Goal: Task Accomplishment & Management: Manage account settings

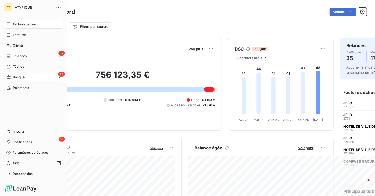
click at [30, 79] on div "33 Banque" at bounding box center [33, 77] width 59 height 8
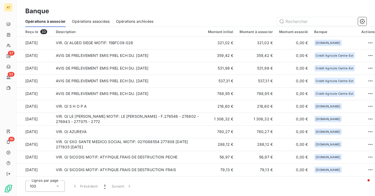
click at [10, 79] on icon at bounding box center [9, 77] width 4 height 4
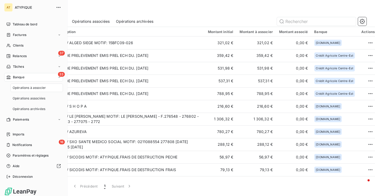
click at [10, 79] on icon at bounding box center [9, 77] width 4 height 4
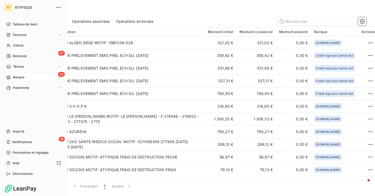
click at [10, 79] on icon at bounding box center [9, 77] width 4 height 4
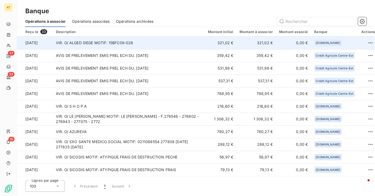
click at [131, 45] on td "VIR. O/ ALGED SIEGE MOTIF: 15BFC09-026" at bounding box center [129, 42] width 152 height 13
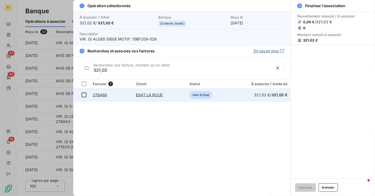
type input "321,02"
click at [83, 95] on div at bounding box center [84, 94] width 5 height 5
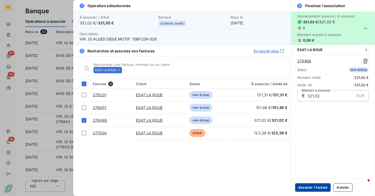
click at [310, 188] on button "Associer 1 facture" at bounding box center [313, 187] width 36 height 8
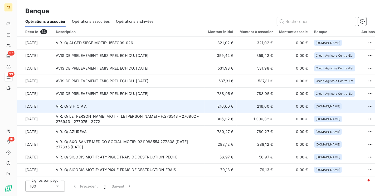
click at [173, 105] on td "VIR. O/ S H O P A" at bounding box center [129, 106] width 152 height 13
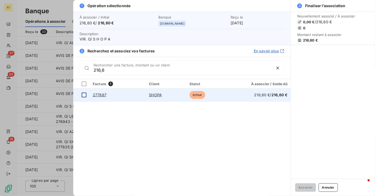
type input "216,6"
click at [85, 97] on div at bounding box center [84, 94] width 5 height 5
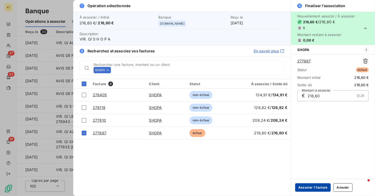
click at [307, 185] on button "Associer 1 facture" at bounding box center [313, 187] width 36 height 8
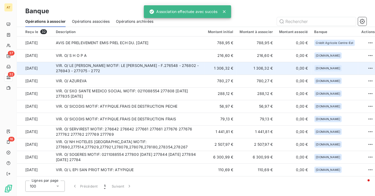
click at [119, 69] on td "VIR. O/ LE PERE JOSEPH MOTIF: LE PERE JOSEPH - ATYPIQUE - F.276548 - 276802 - 2…" at bounding box center [129, 68] width 152 height 13
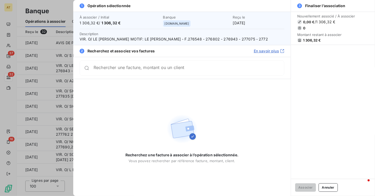
click at [203, 39] on span "VIR. O/ LE PERE JOSEPH MOTIF: LE PERE JOSEPH - ATYPIQUE - F.276548 - 276802 - 2…" at bounding box center [182, 38] width 205 height 5
copy span "276548"
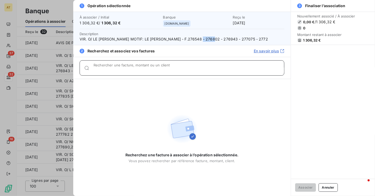
click at [180, 68] on input "Rechercher une facture, montant ou un client" at bounding box center [189, 69] width 191 height 5
paste input "276548"
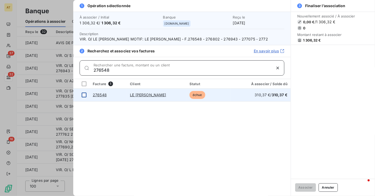
type input "276548"
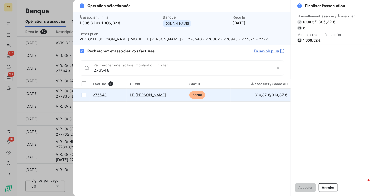
click at [83, 97] on div at bounding box center [84, 94] width 5 height 5
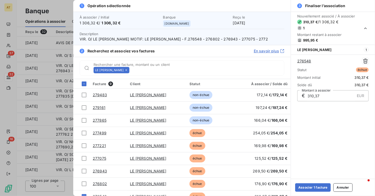
click at [222, 40] on span "VIR. O/ LE PERE JOSEPH MOTIF: LE PERE JOSEPH - ATYPIQUE - F.276548 - 276802 - 2…" at bounding box center [182, 38] width 205 height 5
copy span "276802"
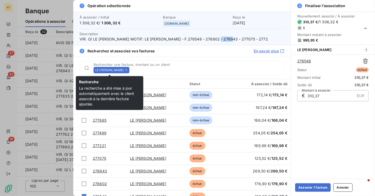
click at [125, 70] on icon at bounding box center [126, 69] width 3 height 3
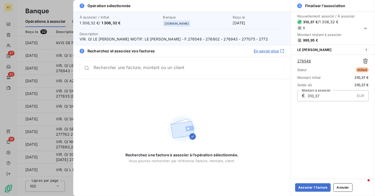
click at [123, 70] on div "Rechercher une facture, montant ou un client" at bounding box center [182, 67] width 205 height 15
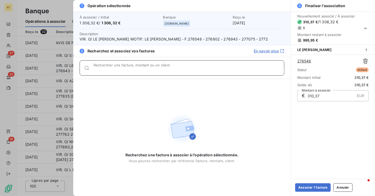
paste input "276802"
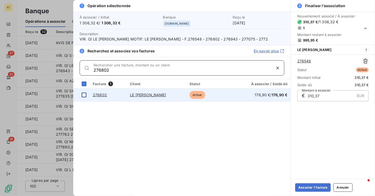
type input "276802"
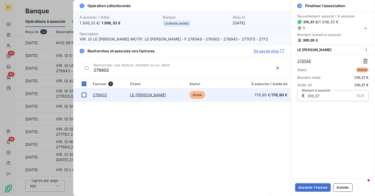
click at [85, 97] on td at bounding box center [81, 94] width 16 height 13
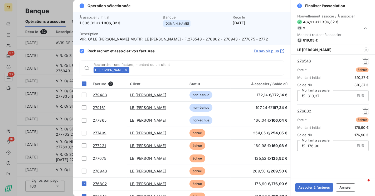
click at [245, 38] on span "VIR. O/ LE PERE JOSEPH MOTIF: LE PERE JOSEPH - ATYPIQUE - F.276548 - 276802 - 2…" at bounding box center [182, 38] width 205 height 5
copy span "276943"
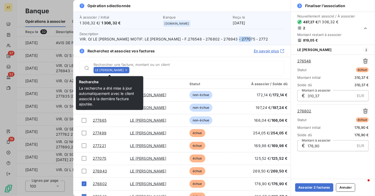
click at [125, 69] on icon at bounding box center [126, 69] width 3 height 3
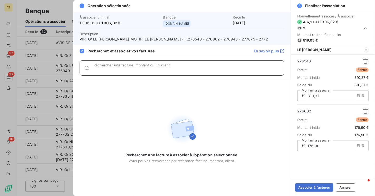
click at [122, 69] on input "Rechercher une facture, montant ou un client" at bounding box center [189, 69] width 191 height 5
paste input "276943"
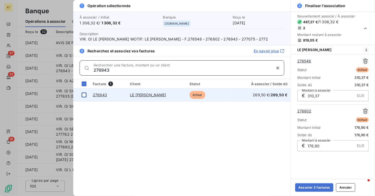
type input "276943"
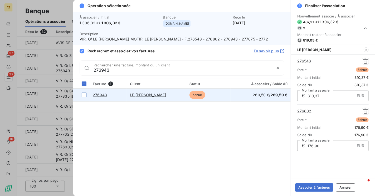
click at [82, 94] on div at bounding box center [84, 94] width 5 height 5
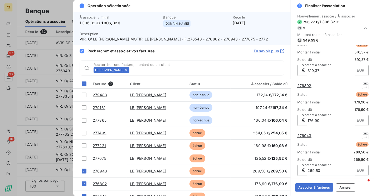
click at [258, 41] on span "VIR. O/ LE PERE JOSEPH MOTIF: LE PERE JOSEPH - ATYPIQUE - F.276548 - 276802 - 2…" at bounding box center [182, 38] width 205 height 5
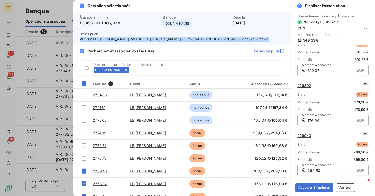
copy span "VIR. O/ LE PERE JOSEPH MOTIF: LE PERE JOSEPH - ATYPIQUE - F.276548 - 276802 - 2…"
click at [198, 58] on div "LE PERE JOSEPH Rechercher une facture, montant ou un client" at bounding box center [182, 68] width 218 height 22
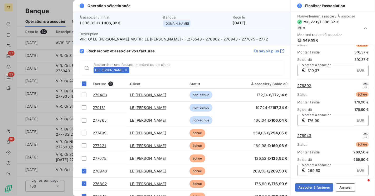
click at [260, 39] on span "VIR. O/ LE PERE JOSEPH MOTIF: LE PERE JOSEPH - ATYPIQUE - F.276548 - 276802 - 2…" at bounding box center [182, 38] width 205 height 5
copy span "277075"
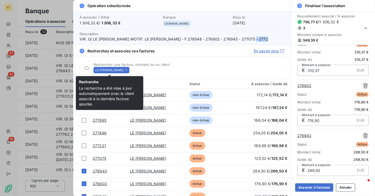
click at [125, 70] on icon at bounding box center [126, 69] width 3 height 3
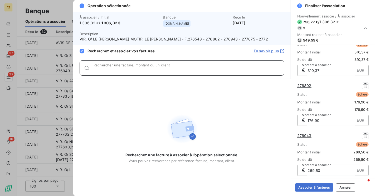
click at [123, 70] on input "Rechercher une facture, montant ou un client" at bounding box center [189, 69] width 191 height 5
paste input "277075"
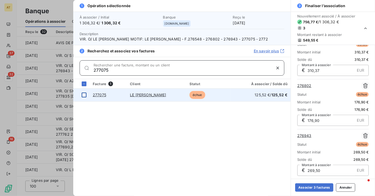
type input "277075"
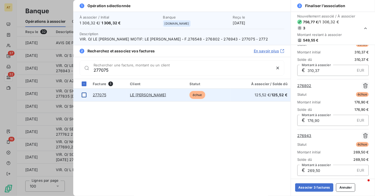
click at [84, 95] on div at bounding box center [84, 94] width 5 height 5
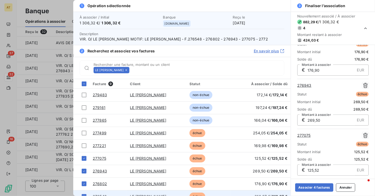
scroll to position [7, 0]
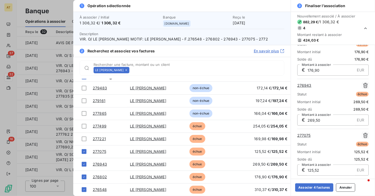
click at [125, 69] on icon at bounding box center [126, 69] width 3 height 3
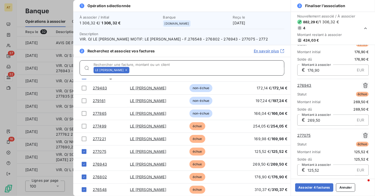
click at [132, 69] on input "Rechercher une facture, montant ou un client" at bounding box center [208, 69] width 153 height 5
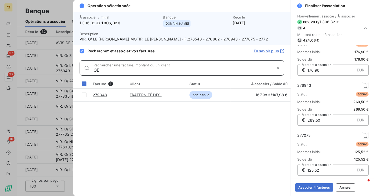
type input "O"
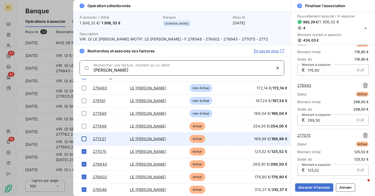
type input "PERE JOSEPH"
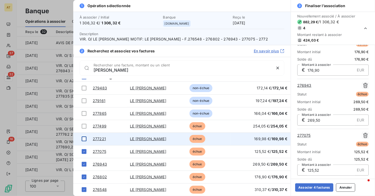
click at [84, 137] on div at bounding box center [84, 138] width 5 height 5
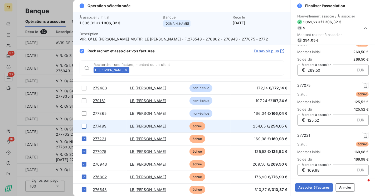
click at [83, 126] on div at bounding box center [84, 125] width 5 height 5
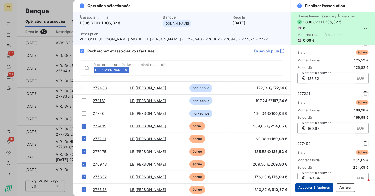
scroll to position [164, 0]
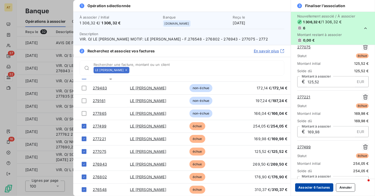
click at [314, 188] on button "Associer 6 factures" at bounding box center [314, 187] width 38 height 8
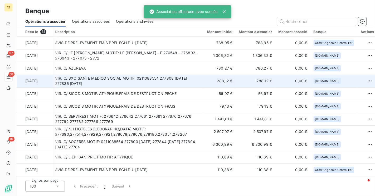
scroll to position [0, 0]
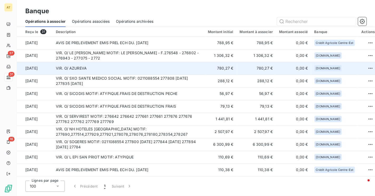
click at [150, 70] on td "VIR. O/ AZUREVA" at bounding box center [129, 68] width 152 height 13
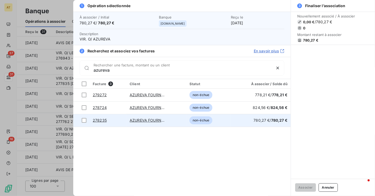
type input "azureva"
click at [146, 120] on link "AZUREVA FOURNOLS" at bounding box center [149, 120] width 39 height 4
click at [81, 121] on td at bounding box center [81, 120] width 16 height 13
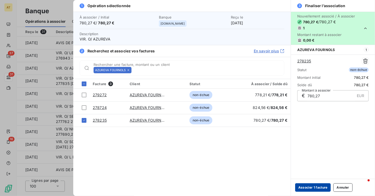
click at [325, 186] on button "Associer 1 facture" at bounding box center [313, 187] width 36 height 8
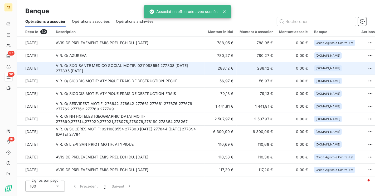
click at [131, 69] on td "VIR. O/ SXO SANTE MEDICO SOCIAL MOTIF: 0211088554 277808 18.08.2025 277835 18.0…" at bounding box center [129, 68] width 152 height 13
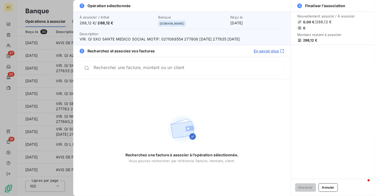
click at [188, 39] on span "VIR. O/ SXO SANTE MEDICO SOCIAL MOTIF: 0211088554 277808 18.08.2025 277835 18.0…" at bounding box center [182, 38] width 205 height 5
copy span "277808"
click at [130, 71] on div "Rechercher une facture, montant ou un client" at bounding box center [182, 67] width 205 height 15
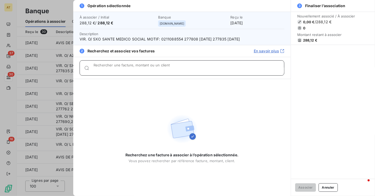
paste input "277808"
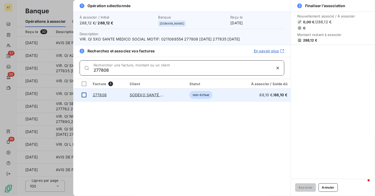
type input "277808"
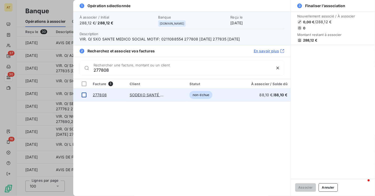
click at [85, 96] on div at bounding box center [84, 94] width 5 height 5
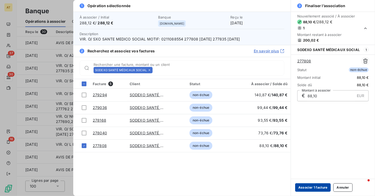
click at [312, 187] on button "Associer 1 facture" at bounding box center [313, 187] width 36 height 8
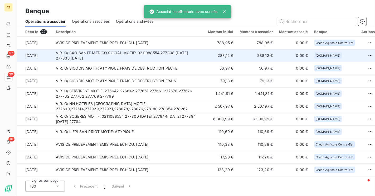
click at [129, 54] on td "VIR. O/ SXO SANTE MEDICO SOCIAL MOTIF: 0211088554 277808 18.08.2025 277835 18.0…" at bounding box center [129, 55] width 152 height 13
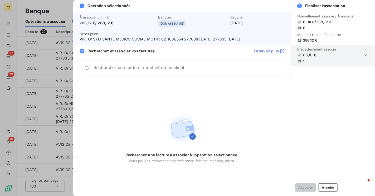
click at [213, 68] on input "Rechercher une facture, montant ou un client" at bounding box center [189, 67] width 191 height 5
click at [366, 56] on icon "button" at bounding box center [365, 55] width 5 height 5
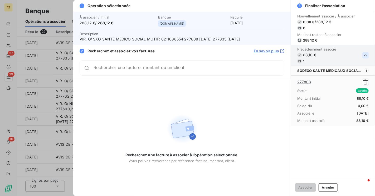
click at [226, 41] on span "VIR. O/ SXO SANTE MEDICO SOCIAL MOTIF: 0211088554 277808 18.08.2025 277835 18.0…" at bounding box center [182, 38] width 205 height 5
copy span "277835"
click at [194, 73] on div "Rechercher une facture, montant ou un client" at bounding box center [182, 67] width 205 height 15
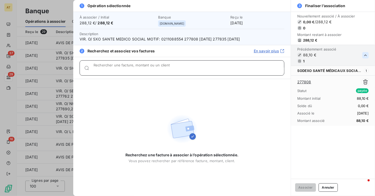
paste input "277835"
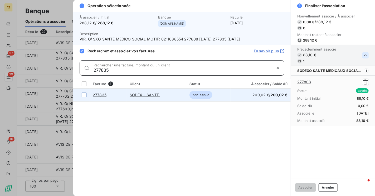
type input "277835"
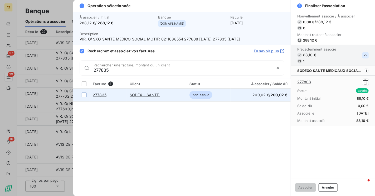
click at [82, 97] on td at bounding box center [81, 94] width 16 height 13
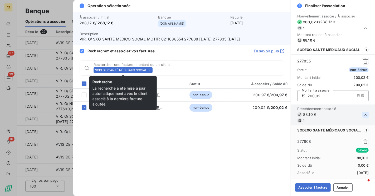
click at [151, 70] on icon at bounding box center [149, 69] width 3 height 3
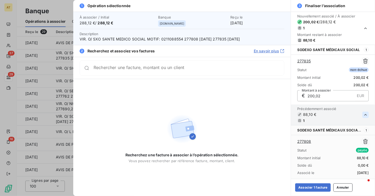
click at [151, 70] on div "Rechercher une facture, montant ou un client" at bounding box center [182, 67] width 205 height 15
click at [206, 64] on div "Rechercher une facture, montant ou un client" at bounding box center [182, 67] width 205 height 15
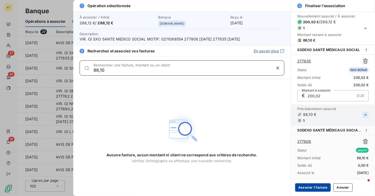
type input "88,10"
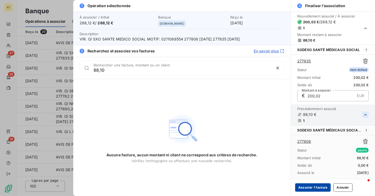
click at [323, 188] on button "Associer 1 facture" at bounding box center [313, 187] width 36 height 8
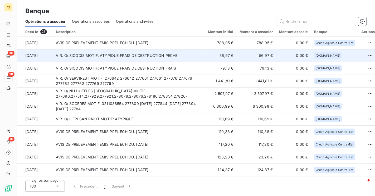
click at [170, 51] on td "VIR. O/ SICODIS MOTIF: ATYPIQUE.FRAIS DE DESTRUCTION PECHE" at bounding box center [129, 55] width 152 height 13
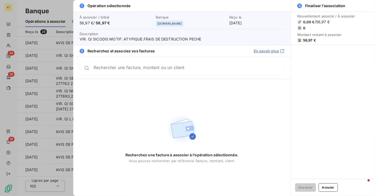
click at [309, 40] on span "56,97 €" at bounding box center [309, 40] width 13 height 4
copy span "56,97"
click at [188, 71] on div "Rechercher une facture, montant ou un client" at bounding box center [182, 67] width 205 height 15
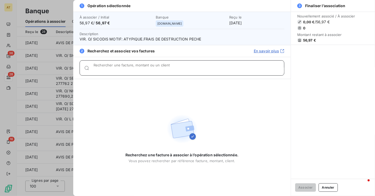
paste input "56,97"
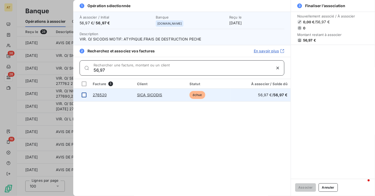
type input "56,97"
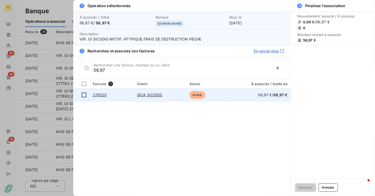
click at [85, 94] on div at bounding box center [84, 94] width 5 height 5
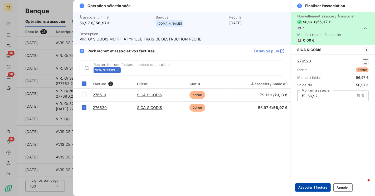
click at [321, 183] on button "Associer 1 facture" at bounding box center [313, 187] width 36 height 8
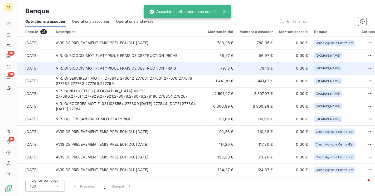
click at [169, 65] on td "VIR. O/ SICODIS MOTIF: ATYPIQUE.FRAIS DE DESTRUCTION FRAIS" at bounding box center [129, 68] width 152 height 13
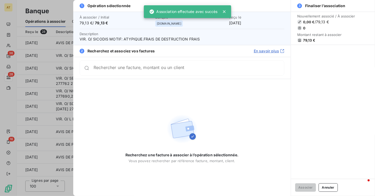
click at [308, 42] on section "Nouvellement associé / À associer 0,00 € / 79,13 € 0 Montant restant à associer…" at bounding box center [333, 28] width 84 height 33
click at [308, 41] on span "79,13 €" at bounding box center [309, 40] width 12 height 4
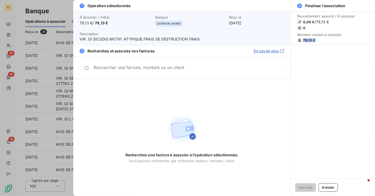
click at [308, 41] on span "79,13 €" at bounding box center [309, 40] width 12 height 4
copy div "79,13 €"
click at [208, 75] on div "Rechercher une facture, montant ou un client" at bounding box center [182, 67] width 205 height 15
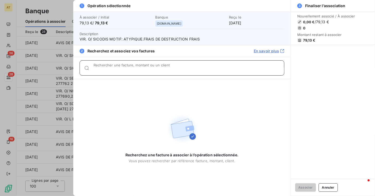
paste input "79,13 €"
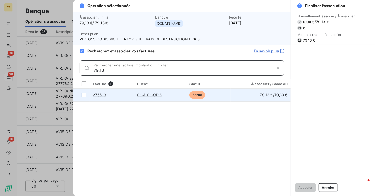
type input "79,13"
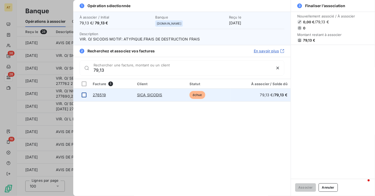
click at [84, 95] on div at bounding box center [84, 94] width 5 height 5
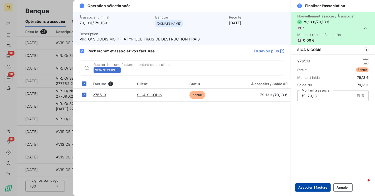
click at [301, 186] on button "Associer 1 facture" at bounding box center [313, 187] width 36 height 8
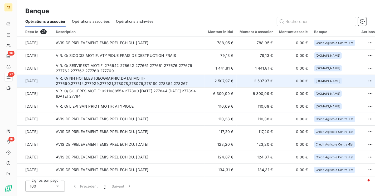
click at [154, 80] on td "VIR. O/ NH HOTELES FRANCE MOTIF: 277690,277514,277929,277921,278078,278076,2781…" at bounding box center [129, 80] width 152 height 13
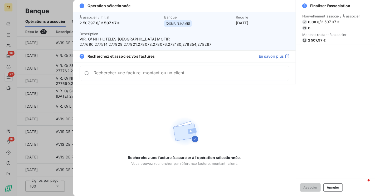
click at [154, 37] on span "VIR. O/ NH HOTELES FRANCE MOTIF: 277690,277514,277929,277921,278078,278076,2781…" at bounding box center [185, 41] width 210 height 11
copy span "277690,277514,277929,277921,278078,278076,278180,278354,278267"
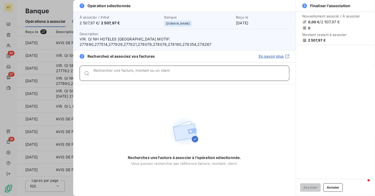
click at [140, 73] on input "Rechercher une facture, montant ou un client" at bounding box center [192, 75] width 196 height 5
paste input "277690,277514,277929,277921,278078,278076,278180,278354,278267"
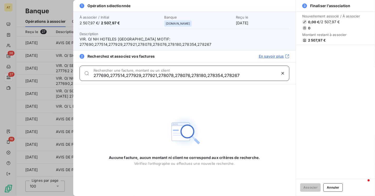
drag, startPoint x: 110, startPoint y: 70, endPoint x: 306, endPoint y: 72, distance: 196.3
click at [266, 73] on input "277690,277514,277929,277921,278078,278076,278180,278354,278267" at bounding box center [185, 75] width 183 height 5
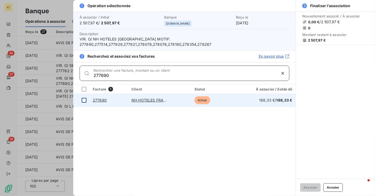
type input "277690"
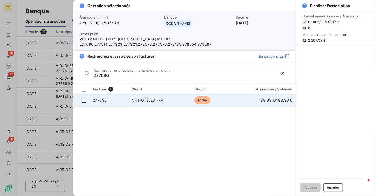
click at [84, 98] on div at bounding box center [84, 100] width 5 height 5
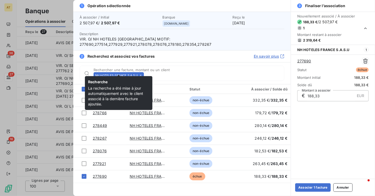
click at [141, 74] on icon at bounding box center [140, 75] width 3 height 3
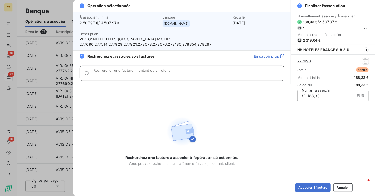
click at [141, 73] on input "Rechercher une facture, montant ou un client" at bounding box center [189, 75] width 191 height 5
paste input "277690,277514,277929,277921,278078,278076,278180,278354,278267"
type input "277690,277514,277929,277921,278078,278076,278180,278354,278267"
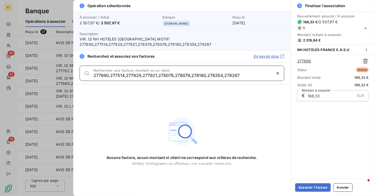
click at [99, 73] on input "277690,277514,277929,277921,278078,278076,278180,278354,278267" at bounding box center [183, 75] width 178 height 5
click at [111, 73] on input "277690,277514,277929,277921,278078,278076,278180,278354,278267" at bounding box center [183, 75] width 178 height 5
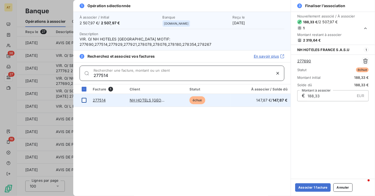
type input "277514"
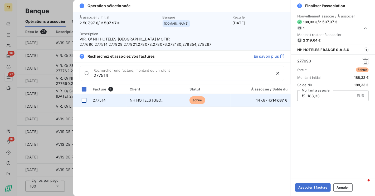
click at [85, 98] on div at bounding box center [84, 100] width 5 height 5
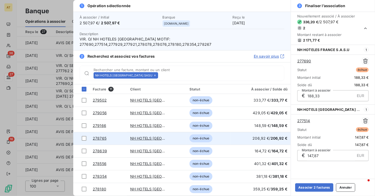
scroll to position [32, 0]
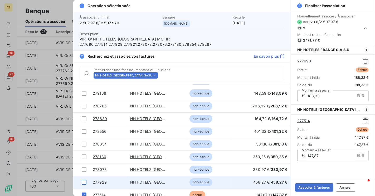
click at [83, 179] on td at bounding box center [81, 181] width 16 height 13
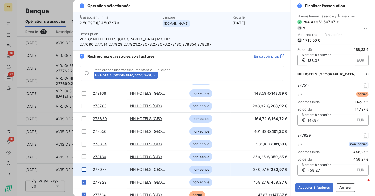
click at [82, 167] on div at bounding box center [84, 169] width 5 height 5
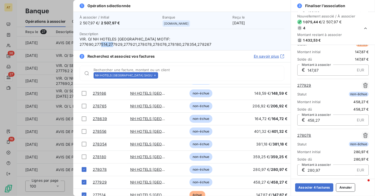
copy span "277921"
drag, startPoint x: 191, startPoint y: 40, endPoint x: 203, endPoint y: 40, distance: 12.1
click at [203, 40] on span "VIR. O/ NH HOTELES FRANCE MOTIF: 277690,277514,277929,277921,278078,278076,2781…" at bounding box center [182, 41] width 205 height 11
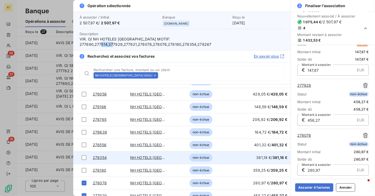
scroll to position [32, 0]
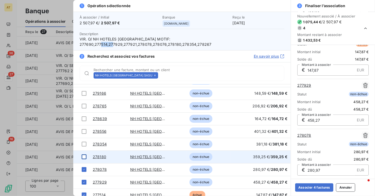
click at [83, 154] on div at bounding box center [84, 156] width 5 height 5
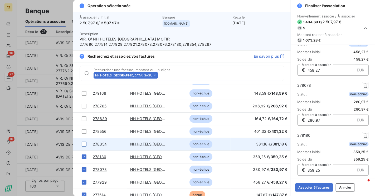
click at [83, 141] on div at bounding box center [84, 143] width 5 height 5
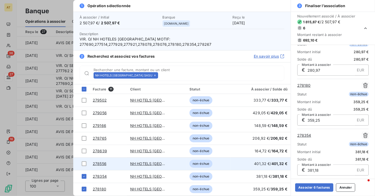
scroll to position [32, 0]
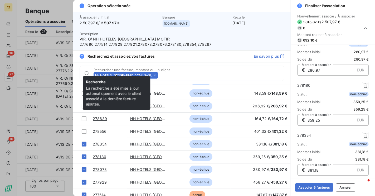
click at [154, 74] on icon at bounding box center [155, 75] width 3 height 3
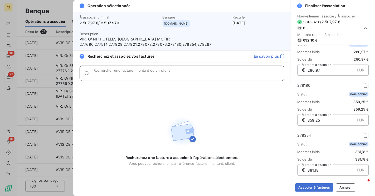
click at [137, 73] on input "Rechercher une facture, montant ou un client" at bounding box center [189, 75] width 191 height 5
paste input "277921"
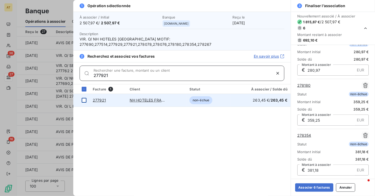
type input "277921"
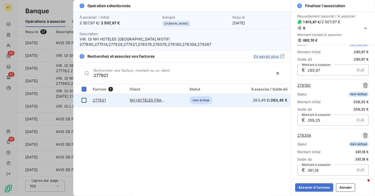
click at [84, 98] on div at bounding box center [84, 100] width 5 height 5
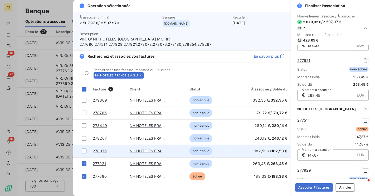
click at [82, 148] on div at bounding box center [84, 150] width 5 height 5
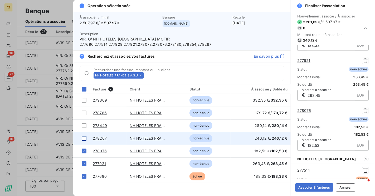
click at [83, 135] on td at bounding box center [81, 138] width 16 height 13
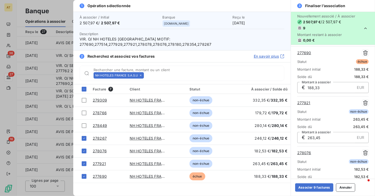
scroll to position [0, 0]
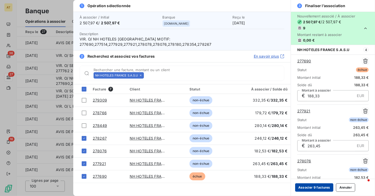
click at [317, 189] on button "Associer 9 factures" at bounding box center [314, 187] width 38 height 8
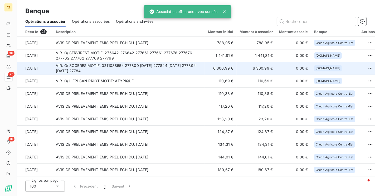
click at [187, 66] on td "VIR. O/ SOGERES MOTIF: 0211088554 277800 18.08.2025 277844 18.08.2025 277894 19…" at bounding box center [129, 68] width 152 height 13
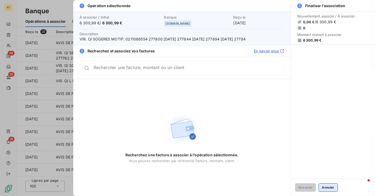
click at [326, 187] on button "Annuler" at bounding box center [328, 187] width 19 height 8
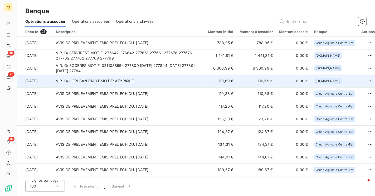
click at [145, 80] on td "VIR. O/ L EPI SAN PRIOT MOTIF: ATYPIQUE" at bounding box center [129, 80] width 152 height 13
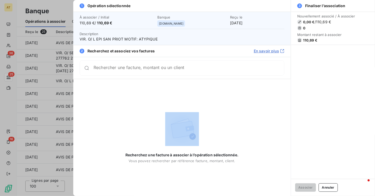
click at [309, 41] on span "110,69 €" at bounding box center [310, 40] width 14 height 4
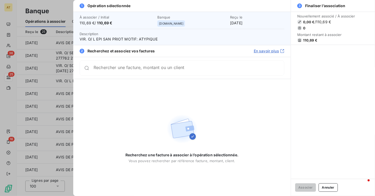
click at [309, 41] on span "110,69 €" at bounding box center [310, 40] width 14 height 4
copy span "110,69"
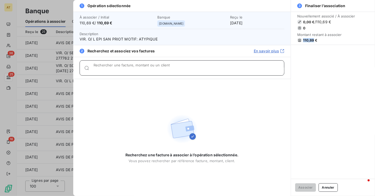
click at [162, 68] on input "Rechercher une facture, montant ou un client" at bounding box center [189, 69] width 191 height 5
paste input "110,69"
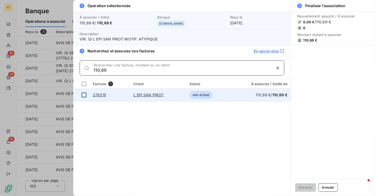
type input "110,69"
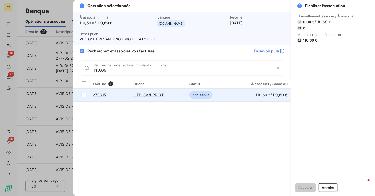
click at [84, 96] on div at bounding box center [84, 94] width 5 height 5
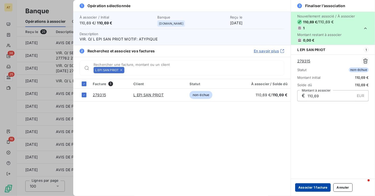
click at [323, 189] on button "Associer 1 facture" at bounding box center [313, 187] width 36 height 8
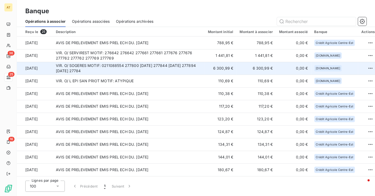
click at [163, 67] on td "VIR. O/ SOGERES MOTIF: 0211088554 277800 18.08.2025 277844 18.08.2025 277894 19…" at bounding box center [129, 68] width 152 height 13
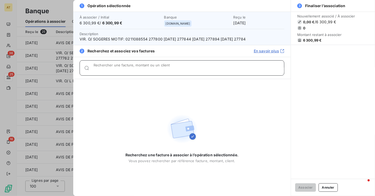
paste input "# Notes - [ ] devons nous exporter les limites d’encours de LP vers l’ERP ? - […"
type input "# Notes - [ ] devons nous exporter les limites d’encours de LP vers l’ERP ? - […"
paste input "277840"
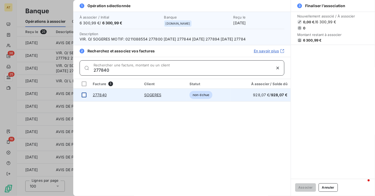
type input "277840"
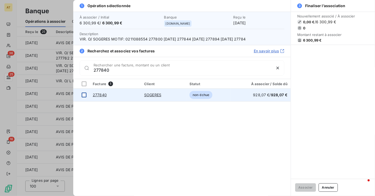
click at [83, 96] on div at bounding box center [84, 94] width 5 height 5
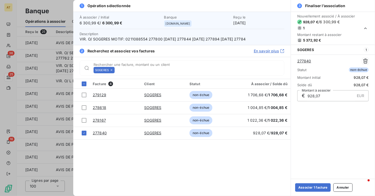
click at [112, 70] on icon at bounding box center [111, 69] width 3 height 3
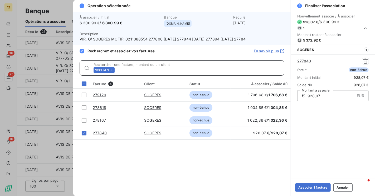
click at [117, 70] on input "Rechercher une facture, montant ou un client" at bounding box center [201, 69] width 168 height 5
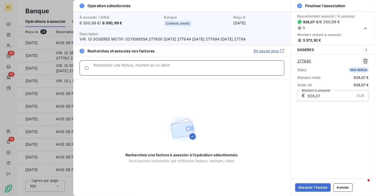
paste input "277894"
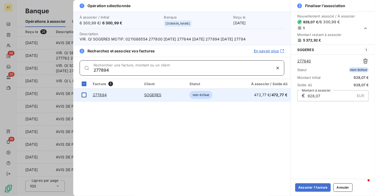
type input "277894"
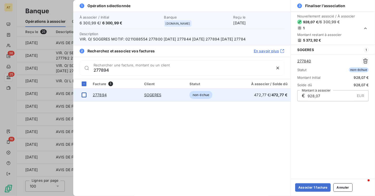
click at [82, 95] on div at bounding box center [84, 94] width 5 height 5
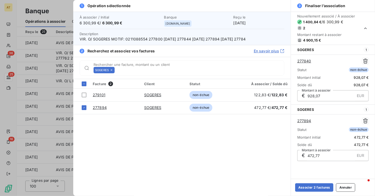
click at [113, 71] on div "SOGERES" at bounding box center [104, 70] width 21 height 6
click at [112, 70] on icon at bounding box center [111, 69] width 3 height 3
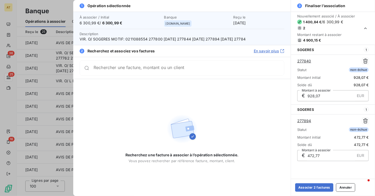
click at [112, 70] on div "Rechercher une facture, montant ou un client" at bounding box center [182, 67] width 205 height 15
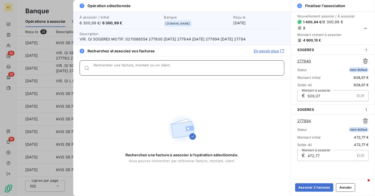
paste input "277824"
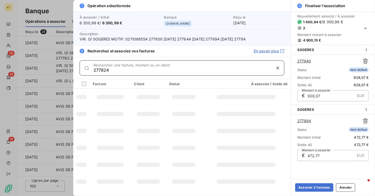
type input "277824"
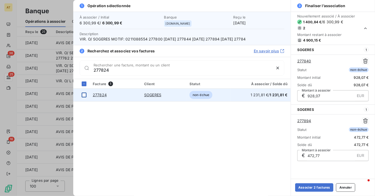
click at [84, 96] on div at bounding box center [84, 94] width 5 height 5
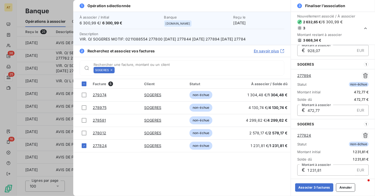
click at [112, 68] on icon at bounding box center [111, 69] width 3 height 3
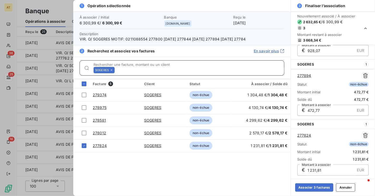
click at [117, 68] on input "Rechercher une facture, montant ou un client" at bounding box center [201, 69] width 168 height 5
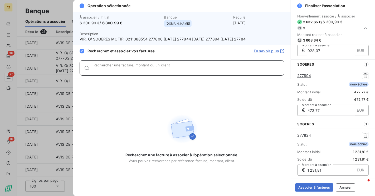
click at [114, 70] on input "Rechercher une facture, montant ou un client" at bounding box center [189, 69] width 191 height 5
paste input "277819"
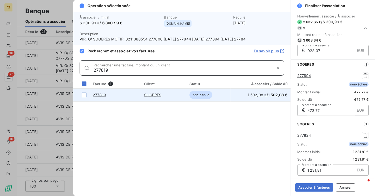
type input "277819"
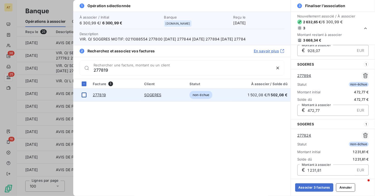
click at [85, 96] on div at bounding box center [84, 94] width 5 height 5
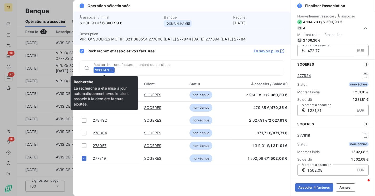
click at [111, 69] on icon at bounding box center [112, 70] width 2 height 2
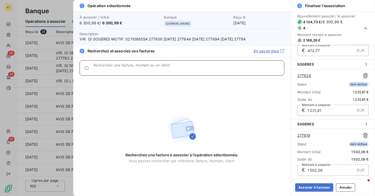
click at [111, 69] on input "Rechercher une facture, montant ou un client" at bounding box center [189, 69] width 191 height 5
paste input "277936"
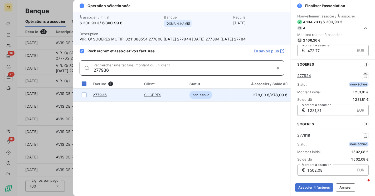
type input "277936"
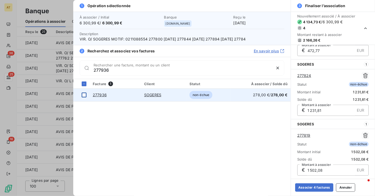
click at [86, 96] on div at bounding box center [84, 94] width 5 height 5
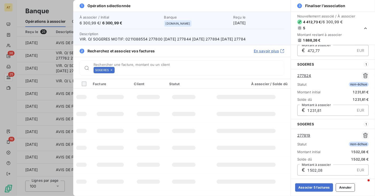
scroll to position [164, 0]
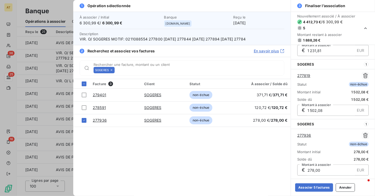
click at [112, 70] on icon at bounding box center [112, 70] width 2 height 2
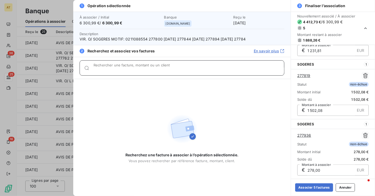
click at [112, 70] on div "Rechercher une facture, montant ou un client" at bounding box center [189, 67] width 191 height 5
paste input "277882"
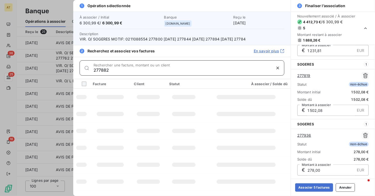
type input "277882"
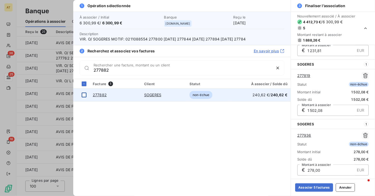
click at [83, 94] on div at bounding box center [84, 94] width 5 height 5
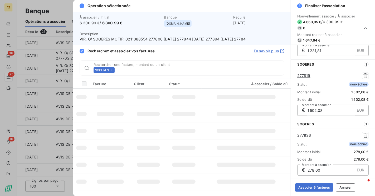
scroll to position [224, 0]
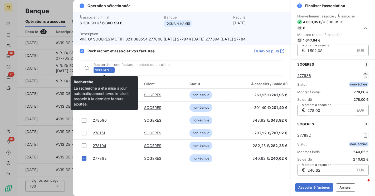
click at [112, 69] on icon at bounding box center [112, 70] width 2 height 2
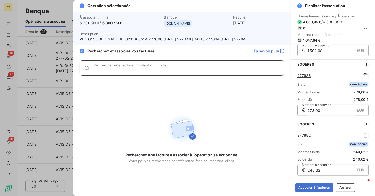
click at [112, 69] on input "Rechercher une facture, montant ou un client" at bounding box center [189, 69] width 191 height 5
paste input "277890"
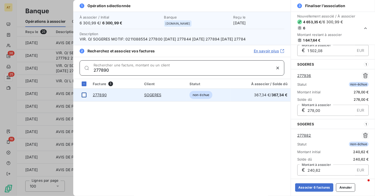
type input "277890"
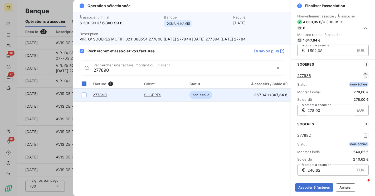
click at [83, 95] on div at bounding box center [84, 94] width 5 height 5
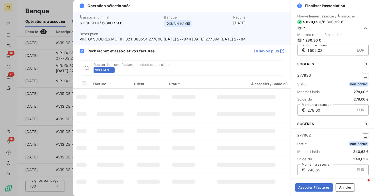
scroll to position [284, 0]
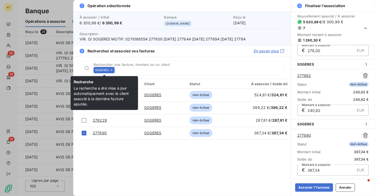
click at [111, 69] on icon at bounding box center [111, 69] width 3 height 3
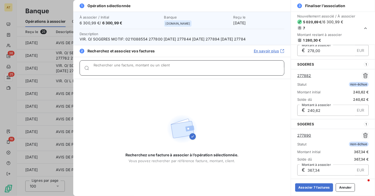
click at [111, 69] on input "Rechercher une facture, montant ou un client" at bounding box center [189, 69] width 191 height 5
paste input "277800"
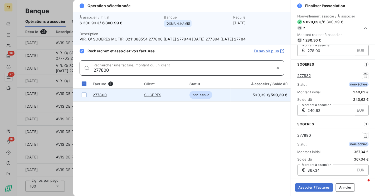
type input "277800"
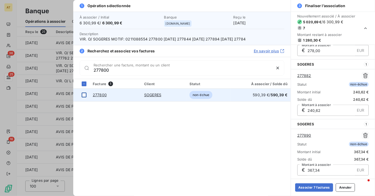
click at [85, 96] on div at bounding box center [84, 94] width 5 height 5
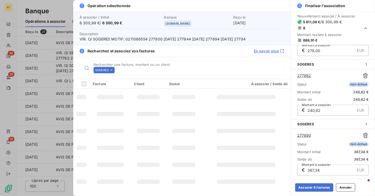
scroll to position [344, 0]
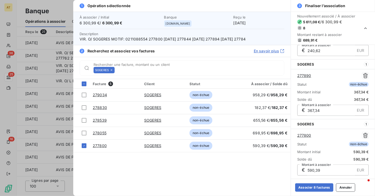
click at [112, 71] on icon at bounding box center [111, 69] width 3 height 3
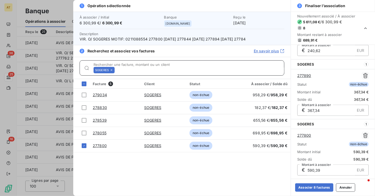
click at [117, 71] on input "Rechercher une facture, montant ou un client" at bounding box center [201, 69] width 168 height 5
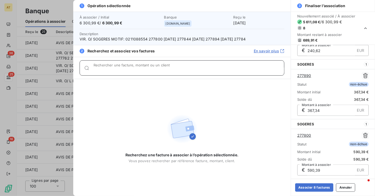
click at [111, 69] on input "Rechercher une facture, montant ou un client" at bounding box center [189, 69] width 191 height 5
paste input "277844"
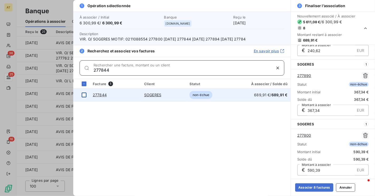
type input "277844"
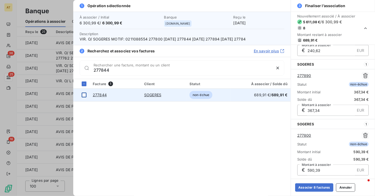
click at [85, 95] on div at bounding box center [84, 94] width 5 height 5
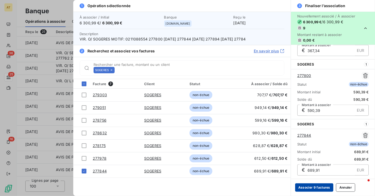
click at [318, 186] on button "Associer 9 factures" at bounding box center [314, 187] width 38 height 8
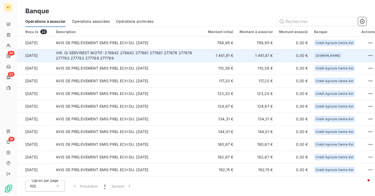
click at [143, 58] on td "VIR. O/ SERVIREST MOTIF: 276642 276642 277661 277661 277676 277676 277762 27776…" at bounding box center [129, 55] width 152 height 13
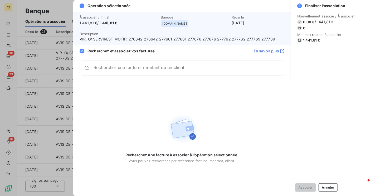
click at [190, 73] on div "Rechercher une facture, montant ou un client" at bounding box center [182, 67] width 205 height 15
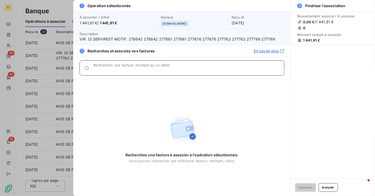
paste input "277676"
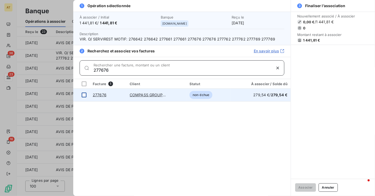
type input "277676"
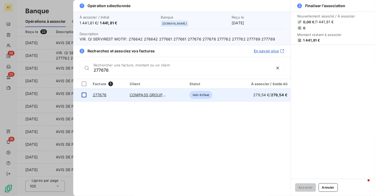
click at [84, 95] on div at bounding box center [84, 94] width 5 height 5
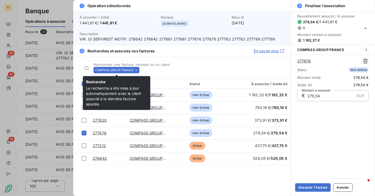
click at [136, 70] on icon at bounding box center [137, 70] width 2 height 2
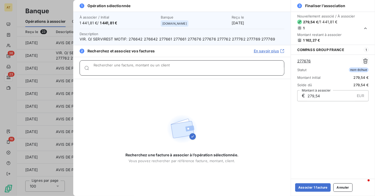
click at [136, 70] on input "Rechercher une facture, montant ou un client" at bounding box center [189, 69] width 191 height 5
paste input "277769"
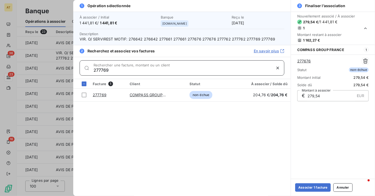
type input "277769"
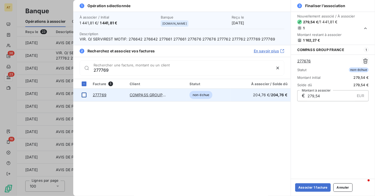
click at [85, 95] on div at bounding box center [84, 94] width 5 height 5
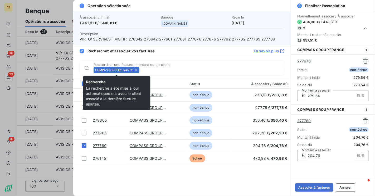
click at [136, 69] on icon at bounding box center [136, 69] width 3 height 3
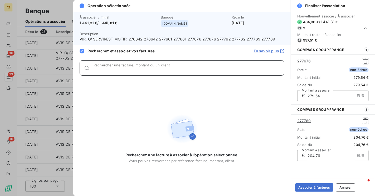
click at [136, 69] on input "Rechercher une facture, montant ou un client" at bounding box center [189, 69] width 191 height 5
paste input "277769"
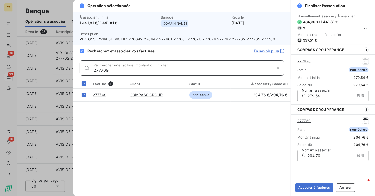
paste input "2"
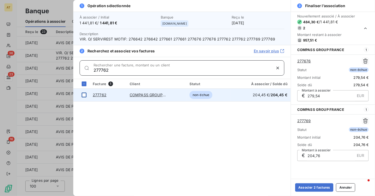
type input "277762"
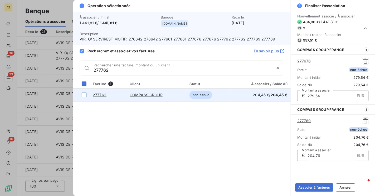
click at [84, 98] on td at bounding box center [81, 94] width 16 height 13
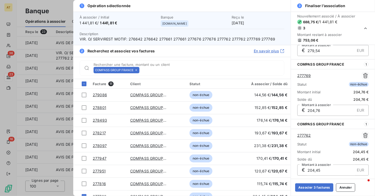
click at [136, 71] on icon at bounding box center [136, 69] width 3 height 3
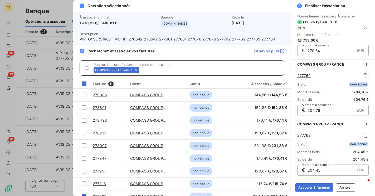
click at [142, 71] on input "Rechercher une facture, montant ou un client" at bounding box center [213, 69] width 143 height 5
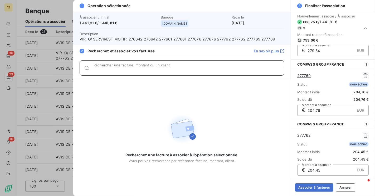
paste input "277661"
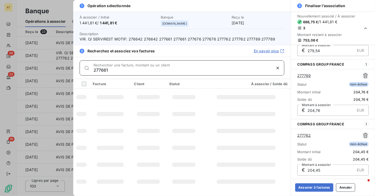
type input "277661"
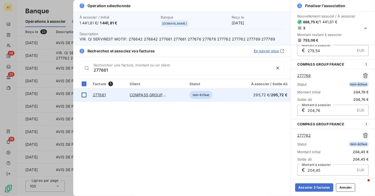
click at [83, 96] on div at bounding box center [84, 94] width 5 height 5
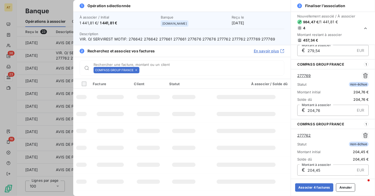
scroll to position [105, 0]
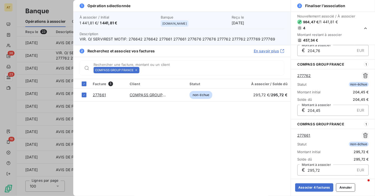
click at [136, 68] on icon at bounding box center [136, 69] width 3 height 3
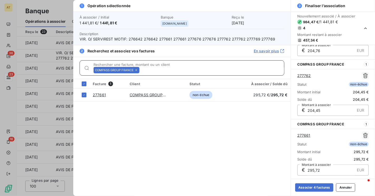
click at [142, 68] on input "Rechercher une facture, montant ou un client" at bounding box center [213, 69] width 143 height 5
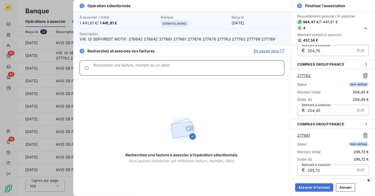
click at [136, 68] on input "Rechercher une facture, montant ou un client" at bounding box center [189, 69] width 191 height 5
paste input "276642"
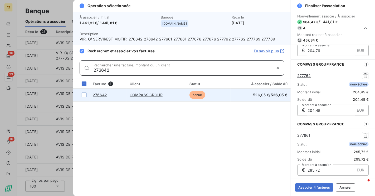
type input "276642"
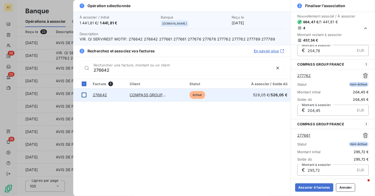
click at [84, 96] on div at bounding box center [84, 94] width 5 height 5
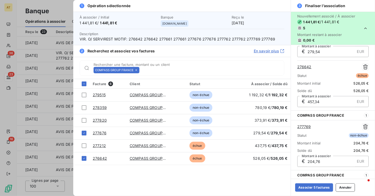
scroll to position [44, 0]
click at [304, 67] on link "276642" at bounding box center [305, 67] width 14 height 5
click at [305, 187] on button "Associer 5 factures" at bounding box center [314, 187] width 38 height 8
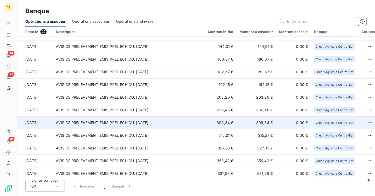
scroll to position [0, 0]
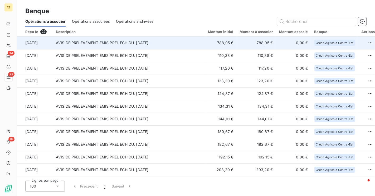
click at [138, 44] on td "AVIS DE PRELEVEMENT EMIS PREL ECH DU. 15/09/25" at bounding box center [129, 42] width 152 height 13
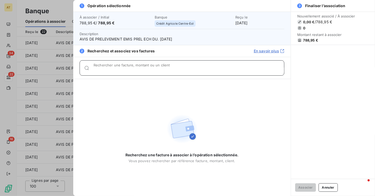
paste input "277507"
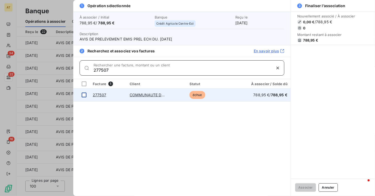
type input "277507"
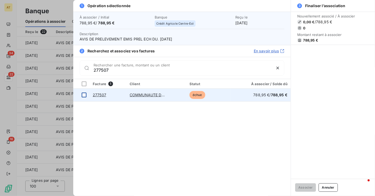
click at [84, 97] on td at bounding box center [81, 94] width 16 height 13
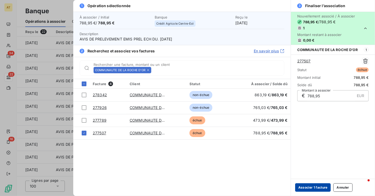
click at [312, 185] on button "Associer 1 facture" at bounding box center [313, 187] width 36 height 8
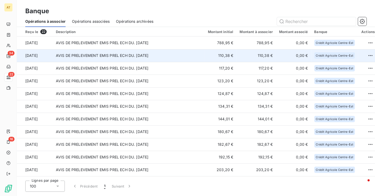
click at [142, 52] on td "AVIS DE PRELEVEMENT EMIS PREL ECH DU. 15/09/25" at bounding box center [129, 55] width 152 height 13
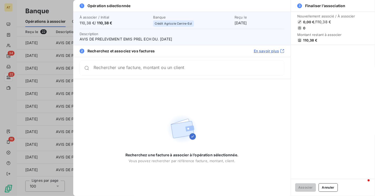
click at [310, 42] on span "110,38 €" at bounding box center [310, 40] width 14 height 4
copy span "110,38"
click at [177, 62] on div "Rechercher une facture, montant ou un client" at bounding box center [182, 67] width 205 height 15
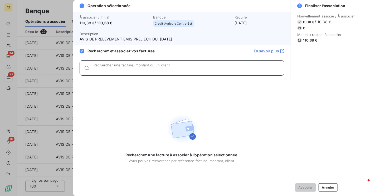
paste input "277393"
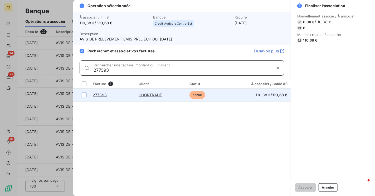
type input "277393"
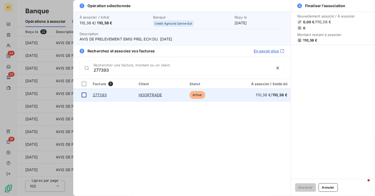
click at [80, 96] on td at bounding box center [81, 94] width 16 height 13
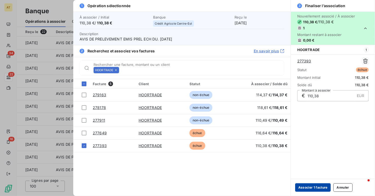
click at [325, 184] on button "Associer 1 facture" at bounding box center [313, 187] width 36 height 8
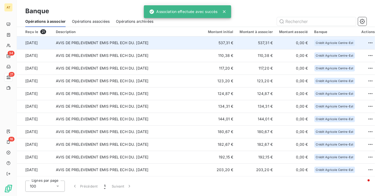
click at [128, 45] on td "AVIS DE PRELEVEMENT EMIS PREL ECH DU. 15/09/25" at bounding box center [129, 42] width 152 height 13
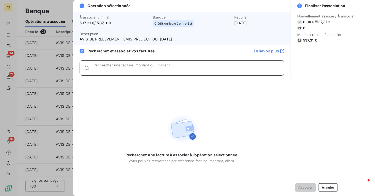
click at [172, 71] on input "Rechercher une facture, montant ou un client" at bounding box center [189, 69] width 191 height 5
paste input "277541"
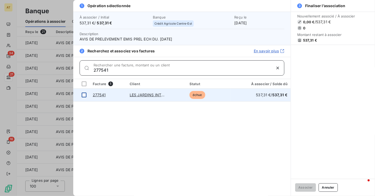
type input "277541"
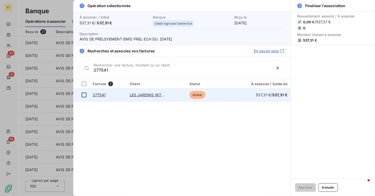
click at [82, 97] on td at bounding box center [81, 94] width 16 height 13
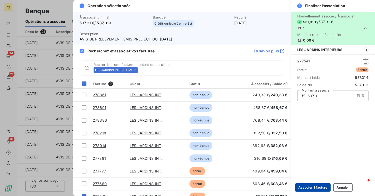
click at [316, 189] on button "Associer 1 facture" at bounding box center [313, 187] width 36 height 8
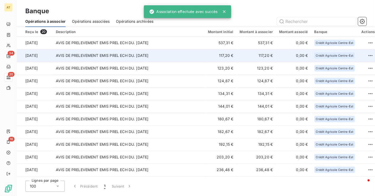
click at [137, 55] on td "AVIS DE PRELEVEMENT EMIS PREL ECH DU. 15/09/25" at bounding box center [129, 55] width 152 height 13
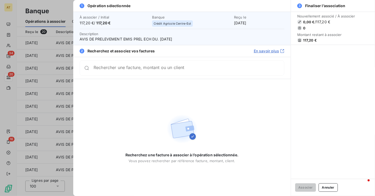
click at [140, 66] on div "Rechercher une facture, montant ou un client" at bounding box center [189, 67] width 191 height 5
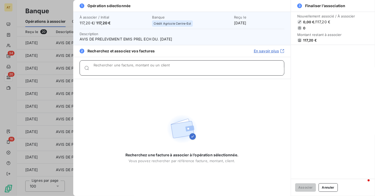
paste input "277453"
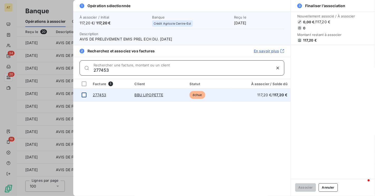
type input "277453"
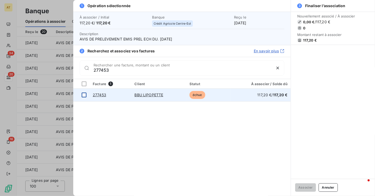
click at [84, 96] on div at bounding box center [84, 94] width 5 height 5
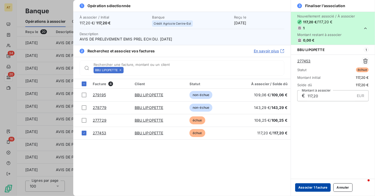
click at [309, 189] on button "Associer 1 facture" at bounding box center [313, 187] width 36 height 8
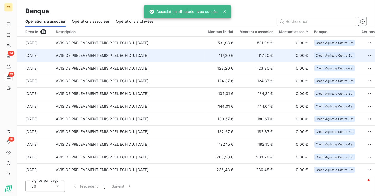
click at [184, 61] on td "AVIS DE PRELEVEMENT EMIS PREL ECH DU. 15/09/25" at bounding box center [129, 55] width 152 height 13
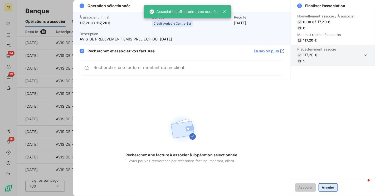
click at [328, 188] on button "Annuler" at bounding box center [328, 187] width 19 height 8
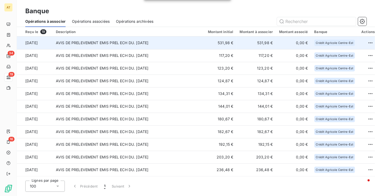
click at [221, 43] on td "531,98 €" at bounding box center [221, 42] width 32 height 13
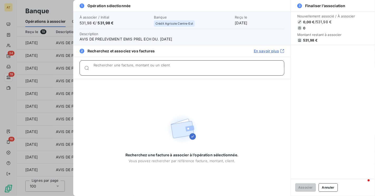
click at [197, 67] on input "Rechercher une facture, montant ou un client" at bounding box center [189, 69] width 191 height 5
paste input "277438, 277598"
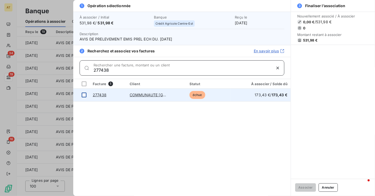
type input "277438"
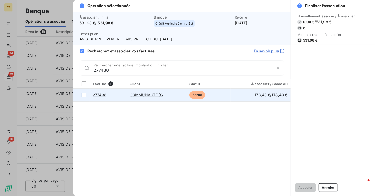
click at [85, 96] on div at bounding box center [84, 94] width 5 height 5
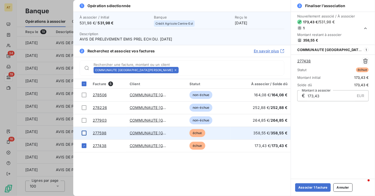
click at [84, 133] on div at bounding box center [84, 132] width 5 height 5
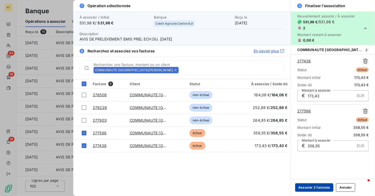
click at [317, 187] on button "Associer 2 factures" at bounding box center [314, 187] width 38 height 8
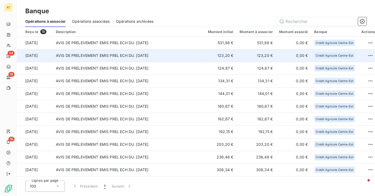
click at [220, 55] on td "123,20 €" at bounding box center [221, 55] width 32 height 13
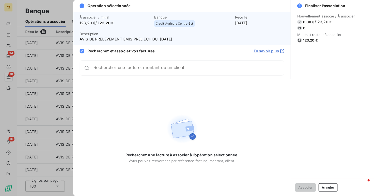
click at [231, 60] on div "Rechercher une facture, montant ou un client" at bounding box center [182, 67] width 205 height 15
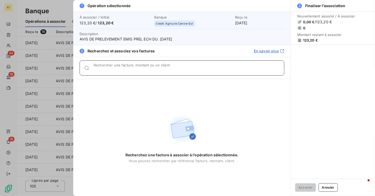
paste input "277271"
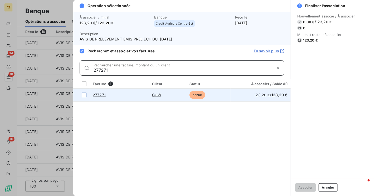
type input "277271"
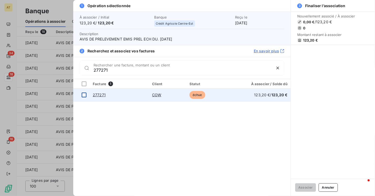
click at [83, 94] on div at bounding box center [84, 94] width 5 height 5
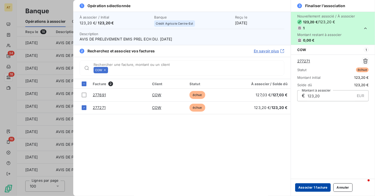
click at [316, 187] on button "Associer 1 facture" at bounding box center [313, 187] width 36 height 8
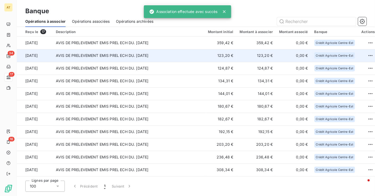
click at [146, 55] on td "AVIS DE PRELEVEMENT EMIS PREL ECH DU. 15/09/25" at bounding box center [129, 55] width 152 height 13
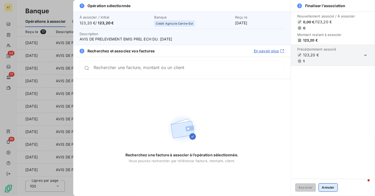
click at [327, 186] on button "Annuler" at bounding box center [328, 187] width 19 height 8
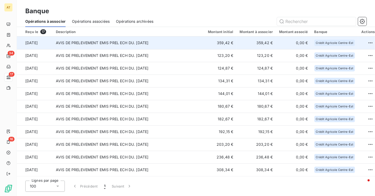
click at [182, 46] on td "AVIS DE PRELEVEMENT EMIS PREL ECH DU. 15/09/25" at bounding box center [129, 42] width 152 height 13
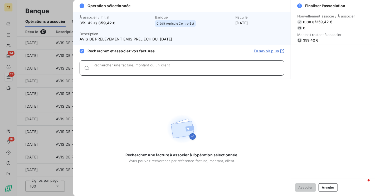
click at [211, 70] on input "Rechercher une facture, montant ou un client" at bounding box center [189, 69] width 191 height 5
paste input "277474, 277596"
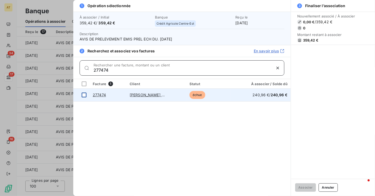
type input "277474"
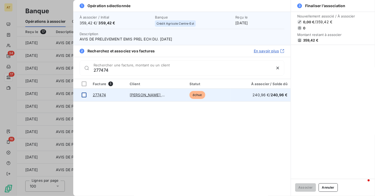
click at [85, 96] on div at bounding box center [84, 94] width 5 height 5
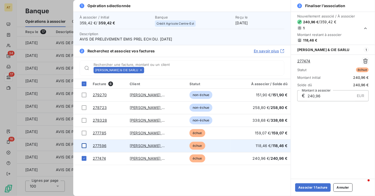
click at [83, 146] on div at bounding box center [84, 145] width 5 height 5
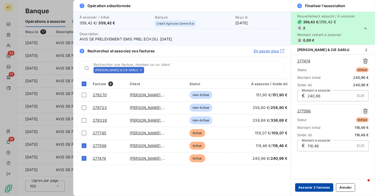
click at [307, 188] on button "Associer 2 factures" at bounding box center [314, 187] width 38 height 8
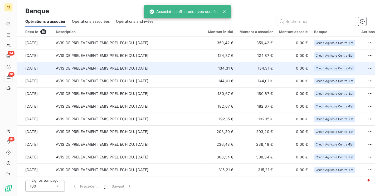
click at [178, 72] on td "AVIS DE PRELEVEMENT EMIS PREL ECH DU. 15/09/25" at bounding box center [129, 68] width 152 height 13
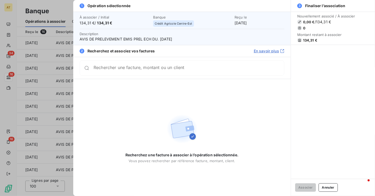
click at [306, 41] on span "134,31 €" at bounding box center [310, 40] width 14 height 4
copy span "134,31"
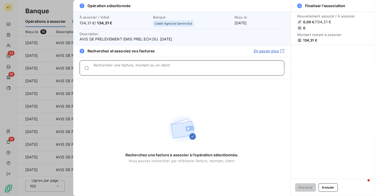
click at [149, 66] on div "Rechercher une facture, montant ou un client" at bounding box center [189, 67] width 191 height 5
paste input "277549"
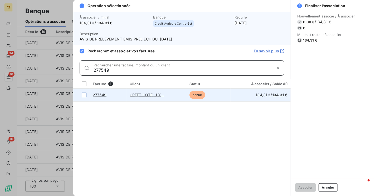
type input "277549"
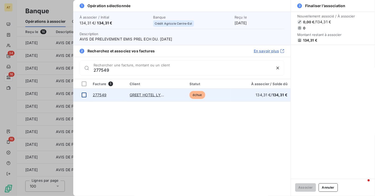
click at [84, 94] on div at bounding box center [84, 94] width 5 height 5
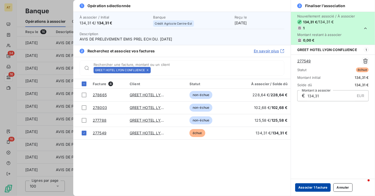
click at [314, 185] on button "Associer 1 facture" at bounding box center [313, 187] width 36 height 8
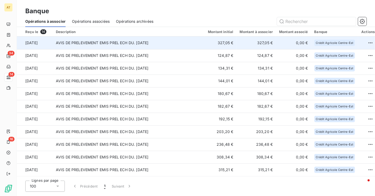
click at [136, 44] on td "AVIS DE PRELEVEMENT EMIS PREL ECH DU. 15/09/25" at bounding box center [129, 42] width 152 height 13
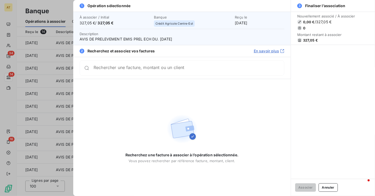
click at [197, 73] on div "Rechercher une facture, montant ou un client" at bounding box center [182, 67] width 205 height 15
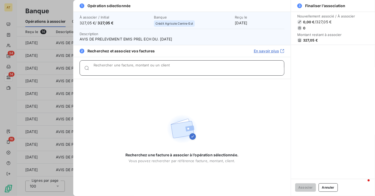
paste input "277484, 277576"
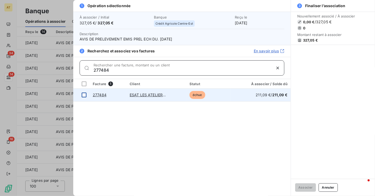
type input "277484"
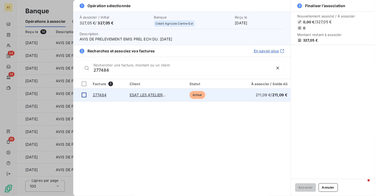
click at [84, 95] on div at bounding box center [84, 94] width 5 height 5
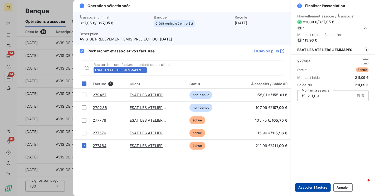
click at [313, 186] on button "Associer 1 facture" at bounding box center [313, 187] width 36 height 8
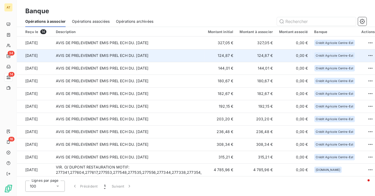
click at [160, 59] on td "AVIS DE PRELEVEMENT EMIS PREL ECH DU. 15/09/25" at bounding box center [129, 55] width 152 height 13
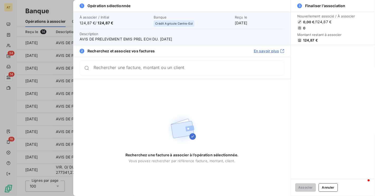
click at [304, 38] on span "124,87 €" at bounding box center [310, 40] width 15 height 4
click at [220, 61] on div "Rechercher une facture, montant ou un client" at bounding box center [182, 67] width 205 height 15
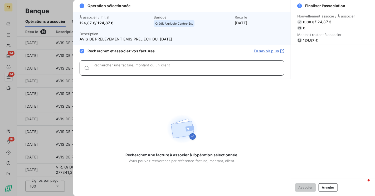
paste input "277401"
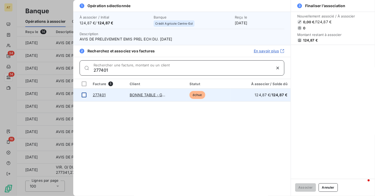
type input "277401"
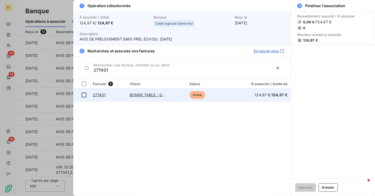
click at [85, 96] on div at bounding box center [84, 94] width 5 height 5
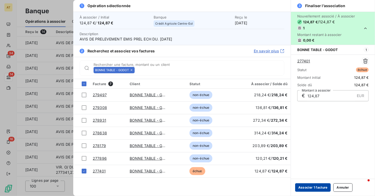
click at [309, 186] on button "Associer 1 facture" at bounding box center [313, 187] width 36 height 8
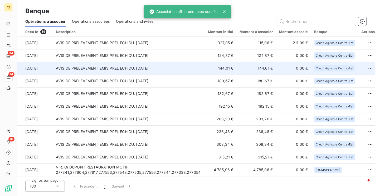
click at [114, 68] on td "AVIS DE PRELEVEMENT EMIS PREL ECH DU. 15/09/25" at bounding box center [129, 68] width 152 height 13
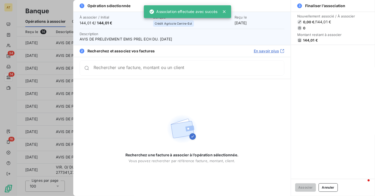
click at [304, 41] on span "144,01 €" at bounding box center [310, 40] width 15 height 4
copy span "144,01"
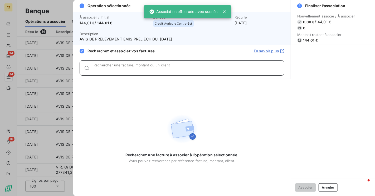
click at [171, 70] on input "Rechercher une facture, montant ou un client" at bounding box center [189, 69] width 191 height 5
paste input "277413"
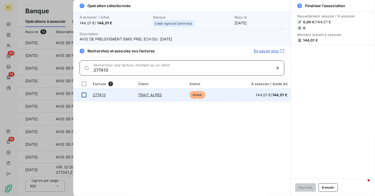
type input "277413"
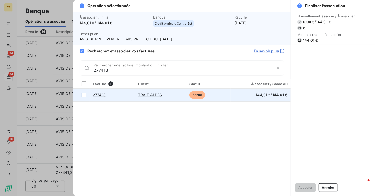
click at [84, 94] on div at bounding box center [84, 94] width 5 height 5
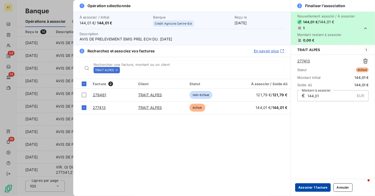
click at [310, 189] on button "Associer 1 facture" at bounding box center [313, 187] width 36 height 8
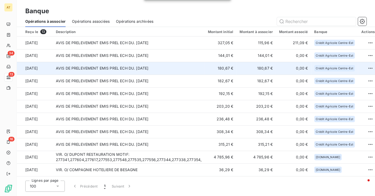
click at [143, 68] on td "AVIS DE PRELEVEMENT EMIS PREL ECH DU. 15/09/25" at bounding box center [129, 68] width 152 height 13
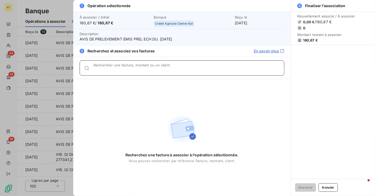
click at [171, 71] on input "Rechercher une facture, montant ou un client" at bounding box center [189, 69] width 191 height 5
paste input "277540"
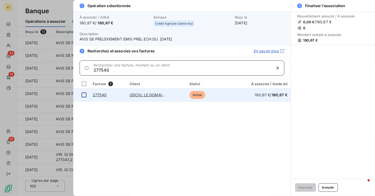
type input "277540"
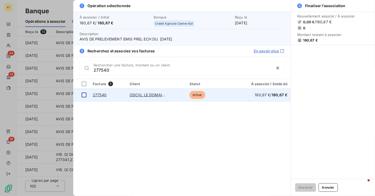
click at [83, 96] on div at bounding box center [84, 94] width 5 height 5
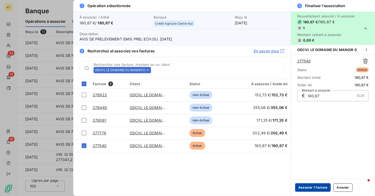
click at [311, 186] on button "Associer 1 facture" at bounding box center [313, 187] width 36 height 8
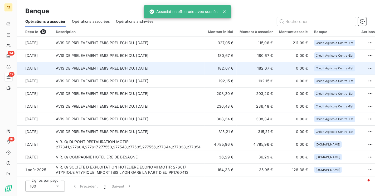
click at [202, 72] on td "AVIS DE PRELEVEMENT EMIS PREL ECH DU. 15/09/25" at bounding box center [129, 68] width 152 height 13
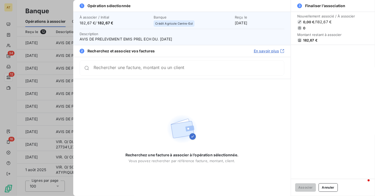
click at [202, 66] on div "Rechercher une facture, montant ou un client" at bounding box center [189, 67] width 191 height 5
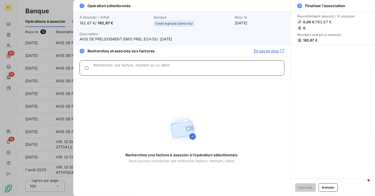
paste input "277464"
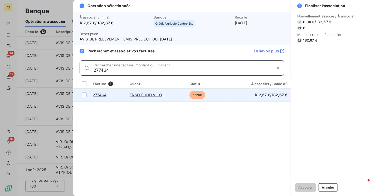
type input "277464"
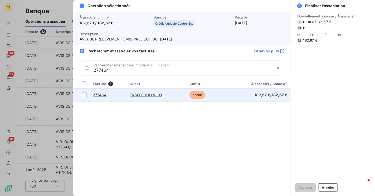
click at [84, 96] on div at bounding box center [84, 94] width 5 height 5
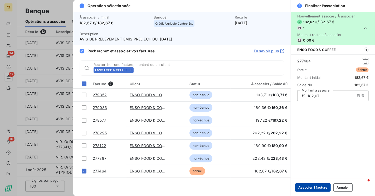
click at [313, 185] on button "Associer 1 facture" at bounding box center [313, 187] width 36 height 8
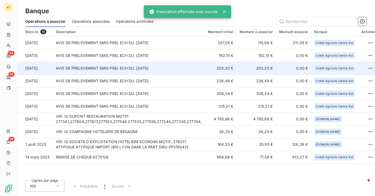
click at [143, 63] on td "AVIS DE PRELEVEMENT EMIS PREL ECH DU. 15/09/25" at bounding box center [129, 68] width 152 height 13
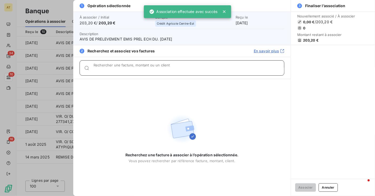
click at [232, 71] on input "Rechercher une facture, montant ou un client" at bounding box center [189, 69] width 191 height 5
paste input "277464"
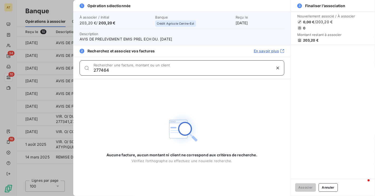
paste input "text"
type input "277464"
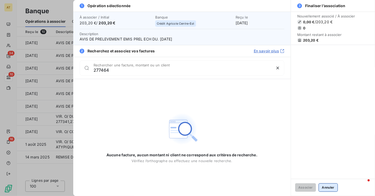
click at [330, 187] on button "Annuler" at bounding box center [328, 187] width 19 height 8
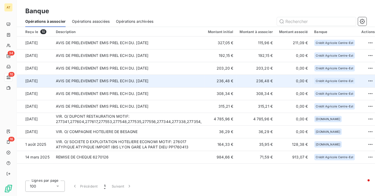
click at [155, 83] on td "AVIS DE PRELEVEMENT EMIS PREL ECH DU. 15/09/25" at bounding box center [129, 80] width 152 height 13
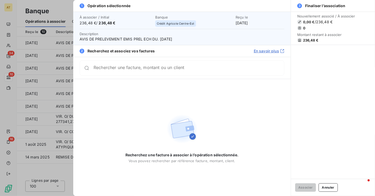
click at [113, 63] on div "Rechercher une facture, montant ou un client" at bounding box center [182, 67] width 205 height 15
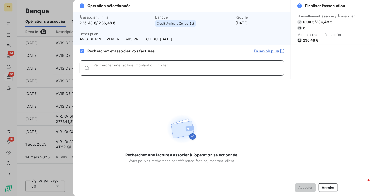
paste input "277612"
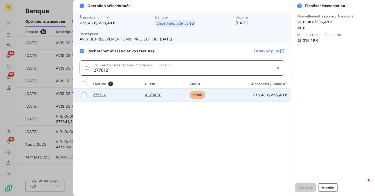
type input "277612"
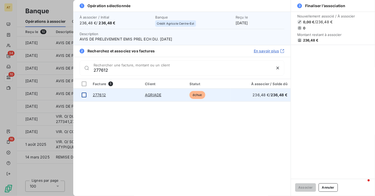
click at [79, 94] on td at bounding box center [81, 94] width 16 height 13
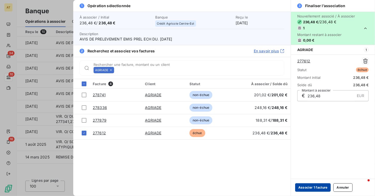
click at [316, 185] on button "Associer 1 facture" at bounding box center [313, 187] width 36 height 8
click at [315, 187] on button "Associer 1 facture" at bounding box center [313, 187] width 36 height 8
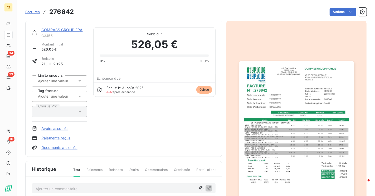
click at [63, 12] on h3 "276642" at bounding box center [61, 11] width 25 height 9
copy h3 "276642"
click at [154, 112] on div "COMPASS GROUP FRANCE C3455 Montant initial 526,05 € Émise le 21 juil. 2025 Limi…" at bounding box center [124, 88] width 184 height 123
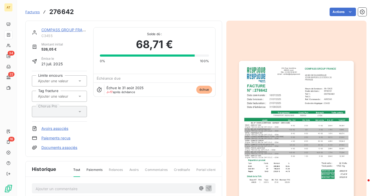
click at [137, 150] on div "COMPASS GROUP FRANCE C3455 Montant initial 526,05 € Émise le 21 juil. 2025 Limi…" at bounding box center [123, 89] width 197 height 136
click at [58, 140] on link "Paiements reçus" at bounding box center [55, 137] width 29 height 5
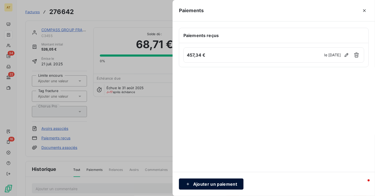
click at [211, 183] on button "Ajouter un paiement" at bounding box center [211, 183] width 65 height 11
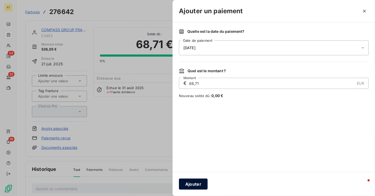
click at [198, 183] on button "Ajouter" at bounding box center [193, 183] width 29 height 11
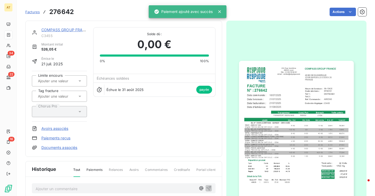
click at [161, 121] on div "COMPASS GROUP FRANCE C3455 Montant initial 526,05 € Émise le 21 juil. 2025 Limi…" at bounding box center [124, 88] width 184 height 123
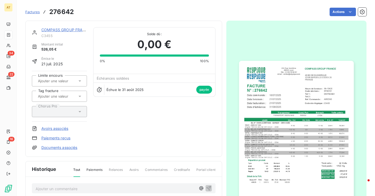
click at [161, 121] on div "COMPASS GROUP FRANCE C3455 Montant initial 526,05 € Émise le 21 juil. 2025 Limi…" at bounding box center [124, 88] width 184 height 123
click at [186, 84] on div "Échue le 31 août 2025 payée" at bounding box center [155, 89] width 122 height 14
click at [237, 36] on div at bounding box center [297, 142] width 140 height 243
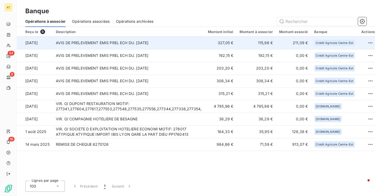
click at [185, 42] on td "AVIS DE PRELEVEMENT EMIS PREL ECH DU. [DATE]" at bounding box center [129, 42] width 152 height 13
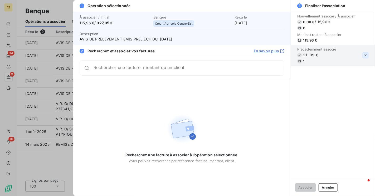
click at [364, 56] on icon "button" at bounding box center [365, 55] width 5 height 5
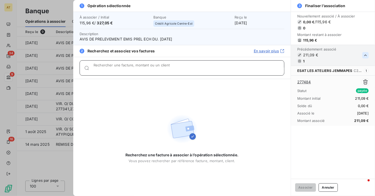
click at [164, 70] on div "Rechercher une facture, montant ou un client" at bounding box center [182, 67] width 205 height 15
paste input "277484, 277576"
click at [101, 69] on input "277484, 277576" at bounding box center [183, 69] width 178 height 5
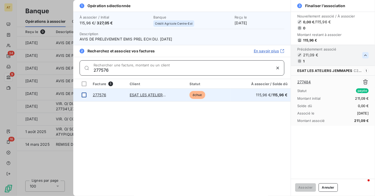
type input "277576"
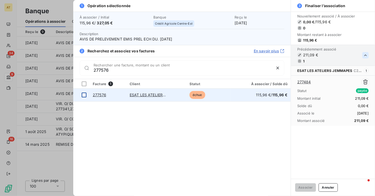
click at [83, 95] on div at bounding box center [84, 94] width 5 height 5
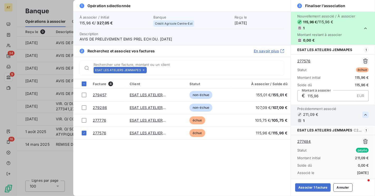
scroll to position [7, 0]
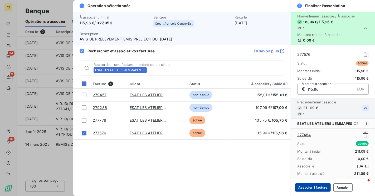
click at [313, 189] on button "Associer 1 facture" at bounding box center [313, 187] width 36 height 8
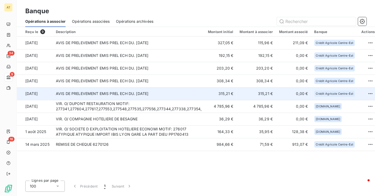
click at [140, 92] on td "AVIS DE PRELEVEMENT EMIS PREL ECH DU. [DATE]" at bounding box center [129, 93] width 152 height 13
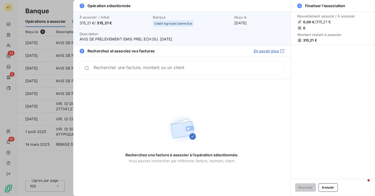
click at [308, 42] on span "315,21 €" at bounding box center [310, 40] width 14 height 4
copy span "315,21"
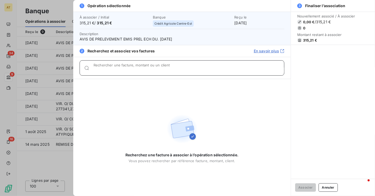
click at [231, 66] on div "Rechercher une facture, montant ou un client" at bounding box center [189, 67] width 191 height 5
paste input "315,21"
type input "315,21"
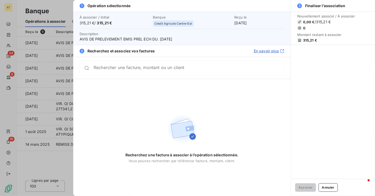
click at [149, 66] on div "Rechercher une facture, montant ou un client" at bounding box center [189, 67] width 191 height 5
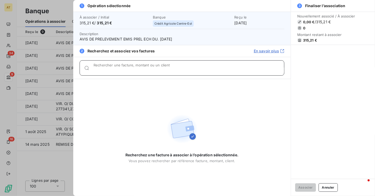
paste input "277595, 277385"
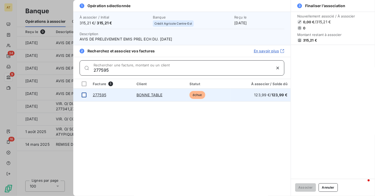
type input "277595"
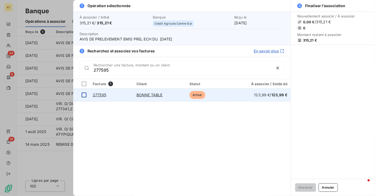
click at [84, 95] on div at bounding box center [84, 94] width 5 height 5
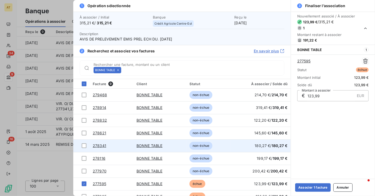
scroll to position [7, 0]
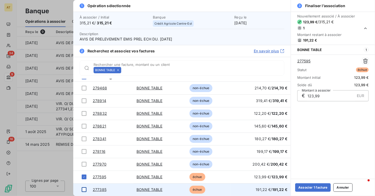
click at [84, 189] on div at bounding box center [84, 189] width 5 height 5
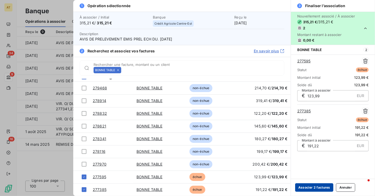
click at [316, 187] on button "Associer 2 factures" at bounding box center [314, 187] width 38 height 8
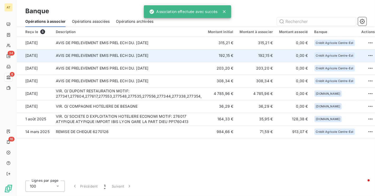
click at [165, 55] on td "AVIS DE PRELEVEMENT EMIS PREL ECH DU. 15/09/25" at bounding box center [129, 55] width 152 height 13
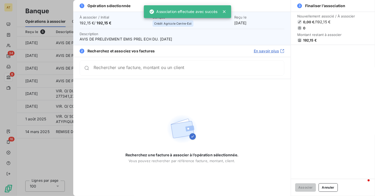
click at [306, 43] on section "Nouvellement associé / À associer 0,00 € / 192,15 € 0 Montant restant à associe…" at bounding box center [333, 28] width 84 height 33
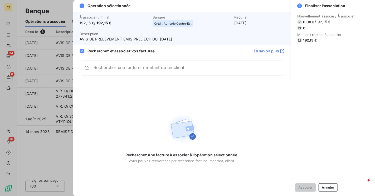
click at [307, 41] on span "192,15 €" at bounding box center [310, 40] width 14 height 4
copy span "192,15"
click at [197, 74] on div "Rechercher une facture, montant ou un client" at bounding box center [182, 67] width 205 height 15
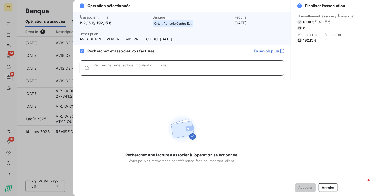
paste input "277525"
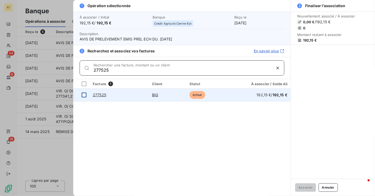
type input "277525"
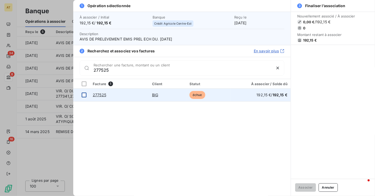
click at [81, 96] on td at bounding box center [81, 94] width 16 height 13
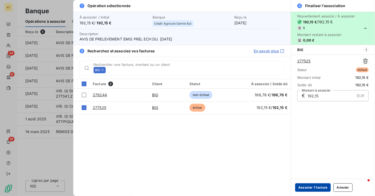
click at [311, 188] on button "Associer 1 facture" at bounding box center [313, 187] width 36 height 8
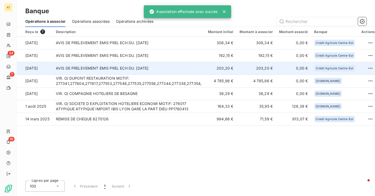
click at [115, 64] on td "AVIS DE PRELEVEMENT EMIS PREL ECH DU. 15/09/25" at bounding box center [129, 68] width 152 height 13
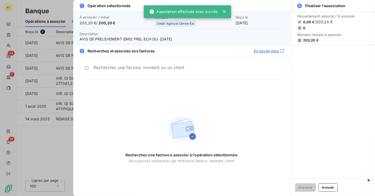
click at [308, 41] on span "203,20 €" at bounding box center [311, 40] width 16 height 4
copy span "203,20"
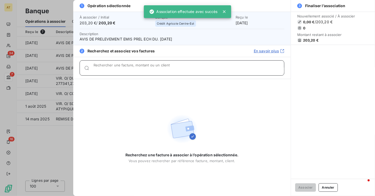
click at [163, 65] on div "Rechercher une facture, montant ou un client" at bounding box center [189, 67] width 191 height 5
paste input "277555"
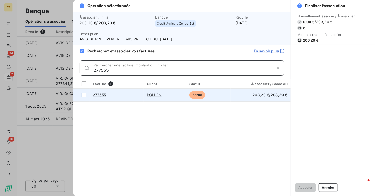
type input "277555"
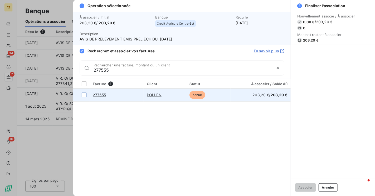
click at [80, 97] on td at bounding box center [81, 94] width 16 height 13
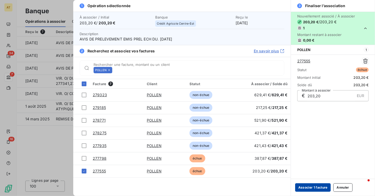
click at [311, 189] on button "Associer 1 facture" at bounding box center [313, 187] width 36 height 8
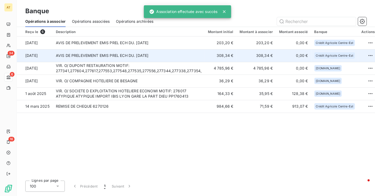
click at [171, 55] on td "AVIS DE PRELEVEMENT EMIS PREL ECH DU. 15/09/25" at bounding box center [129, 55] width 152 height 13
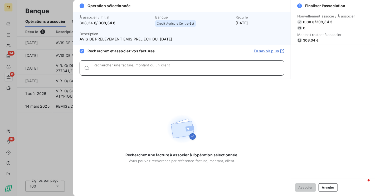
click at [227, 71] on input "Rechercher une facture, montant ou un client" at bounding box center [189, 69] width 191 height 5
paste input "277531"
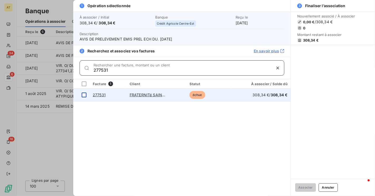
type input "277531"
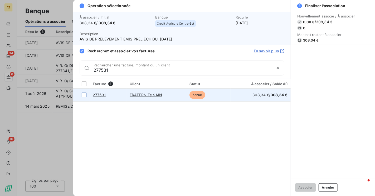
click at [84, 96] on div at bounding box center [84, 94] width 5 height 5
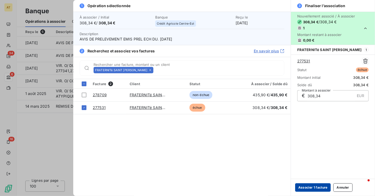
click at [310, 185] on button "Associer 1 facture" at bounding box center [313, 187] width 36 height 8
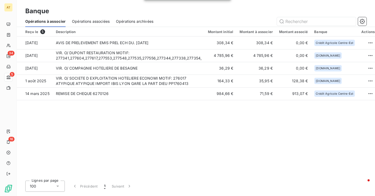
click at [102, 114] on div "Reçu le 5 Description Montant initial Montant à associer Montant associé Banque…" at bounding box center [196, 101] width 359 height 149
click at [173, 131] on div "Reçu le 5 Description Montant initial Montant à associer Montant associé Banque…" at bounding box center [196, 101] width 359 height 149
click at [170, 127] on div "Reçu le 5 Description Montant initial Montant à associer Montant associé Banque…" at bounding box center [196, 101] width 359 height 149
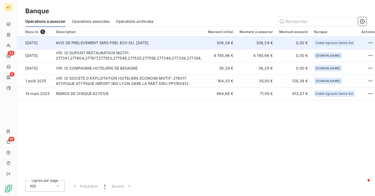
click at [168, 43] on td "AVIS DE PRELEVEMENT EMIS PREL ECH DU. 15/09/25" at bounding box center [129, 42] width 152 height 13
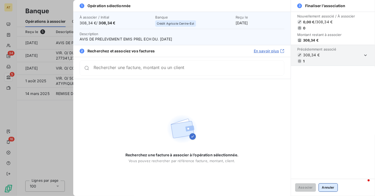
click at [330, 187] on button "Annuler" at bounding box center [328, 187] width 19 height 8
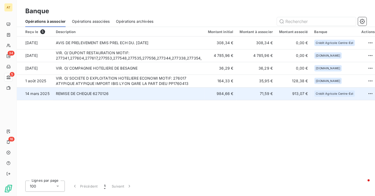
click at [144, 97] on td "REMISE DE CHEQUE 6270126" at bounding box center [129, 93] width 152 height 13
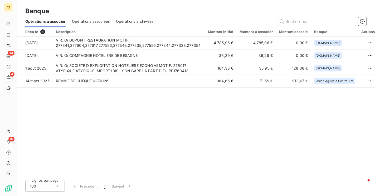
click at [189, 125] on div "Reçu le 4 Description Montant initial Montant à associer Montant associé Banque…" at bounding box center [196, 101] width 359 height 149
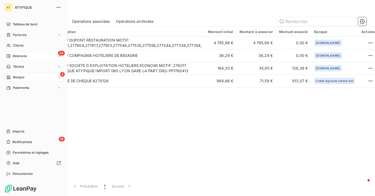
click at [19, 57] on span "Relances" at bounding box center [20, 56] width 14 height 5
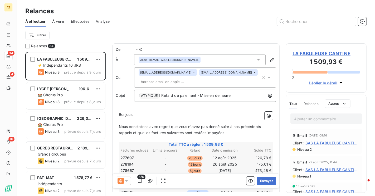
scroll to position [144, 81]
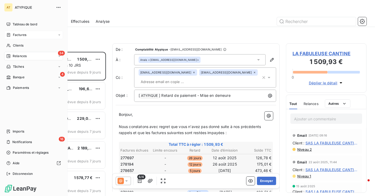
click at [30, 32] on div "Factures" at bounding box center [33, 35] width 59 height 8
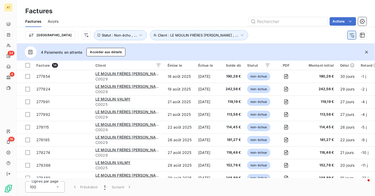
click at [350, 36] on icon "button" at bounding box center [352, 34] width 5 height 5
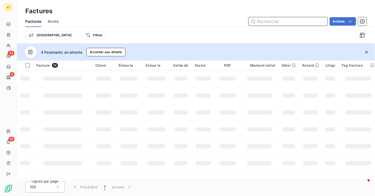
click at [305, 22] on input "text" at bounding box center [288, 21] width 79 height 8
paste input "279528"
type input "279528"
click at [199, 25] on div "279528 Actions" at bounding box center [216, 21] width 302 height 8
click at [368, 54] on icon "button" at bounding box center [366, 51] width 5 height 5
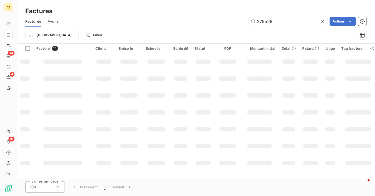
click at [192, 15] on div "Factures" at bounding box center [196, 10] width 359 height 9
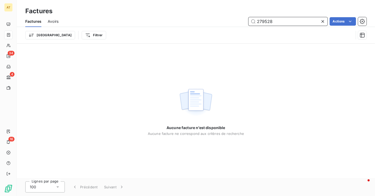
click at [284, 20] on input "279528" at bounding box center [288, 21] width 79 height 8
click at [285, 19] on input "279528" at bounding box center [288, 21] width 79 height 8
click at [54, 20] on span "Avoirs" at bounding box center [53, 21] width 11 height 5
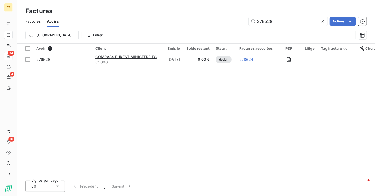
type input "279528"
click at [171, 97] on div "Avoir 1 Client Émis le Solde restant Statut Factures associées PDF Litige Tag f…" at bounding box center [196, 110] width 359 height 132
click at [37, 25] on div "Factures" at bounding box center [32, 21] width 15 height 11
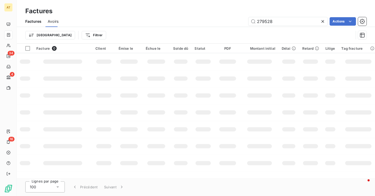
click at [37, 25] on div "Factures" at bounding box center [33, 21] width 16 height 11
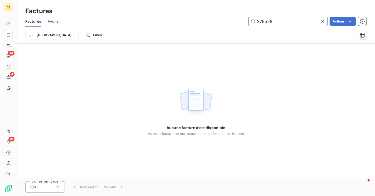
click at [294, 24] on input "279528" at bounding box center [288, 21] width 79 height 8
paste input "3"
type input "279523"
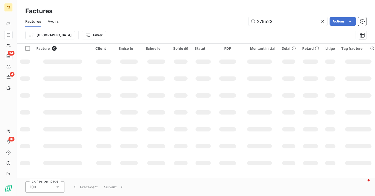
click at [259, 106] on td at bounding box center [260, 112] width 38 height 17
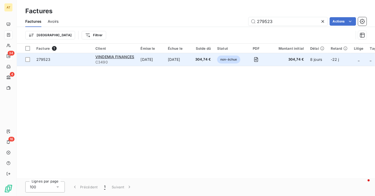
click at [43, 61] on div "279523" at bounding box center [43, 59] width 14 height 5
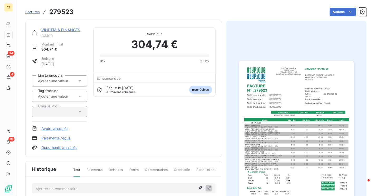
click at [183, 138] on div "VINDEMIA FINANCES C3490 Montant initial 304,74 € Émise le [DATE] Limite encours…" at bounding box center [124, 88] width 184 height 123
click at [161, 142] on div "VINDEMIA FINANCES C3490 Montant initial 304,74 € Émise le [DATE] Limite encours…" at bounding box center [124, 88] width 184 height 123
click at [59, 31] on link "VINDEMIA FINANCES" at bounding box center [60, 29] width 39 height 4
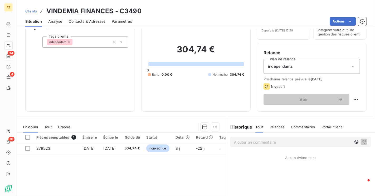
scroll to position [30, 0]
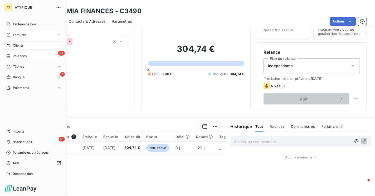
click at [21, 34] on span "Factures" at bounding box center [19, 34] width 13 height 5
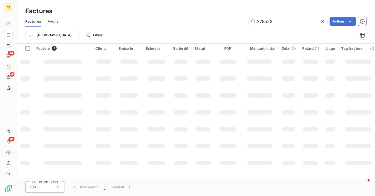
type input "278420"
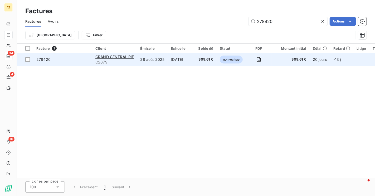
click at [47, 62] on div "278420" at bounding box center [43, 59] width 14 height 5
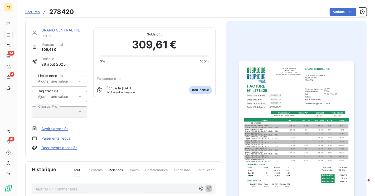
scroll to position [30, 0]
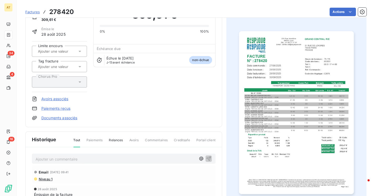
click at [89, 156] on p "Ajouter un commentaire ﻿" at bounding box center [116, 158] width 161 height 7
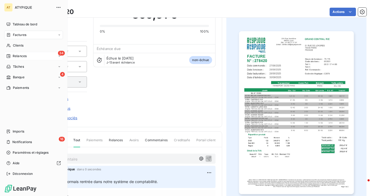
click at [27, 36] on div "Factures" at bounding box center [33, 35] width 59 height 8
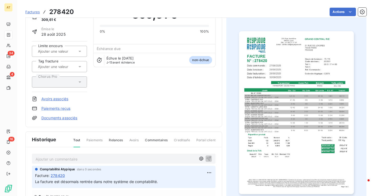
click at [35, 13] on span "Factures" at bounding box center [32, 12] width 15 height 4
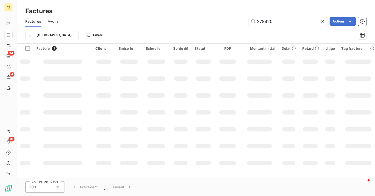
click at [50, 22] on span "Avoirs" at bounding box center [53, 21] width 11 height 5
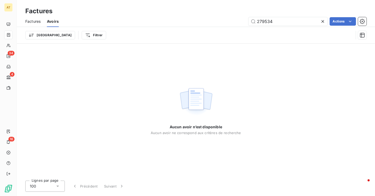
type input "279534"
click at [231, 82] on div "Aucun avoir n’est disponible Aucun avoir ne correspond aux critères de recherche" at bounding box center [196, 110] width 359 height 132
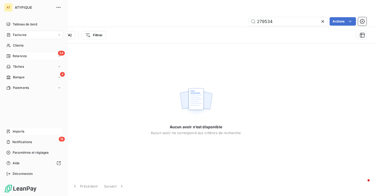
click at [25, 129] on div "Imports" at bounding box center [33, 131] width 59 height 8
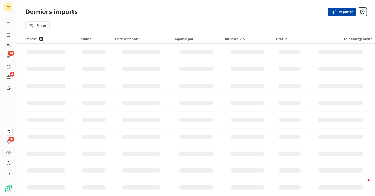
click at [341, 10] on button "Importer" at bounding box center [342, 12] width 28 height 8
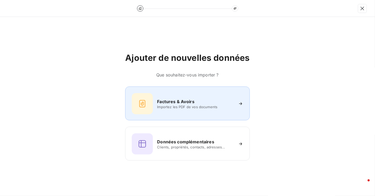
click at [202, 106] on span "Importez les PDF de vos documents" at bounding box center [195, 106] width 77 height 4
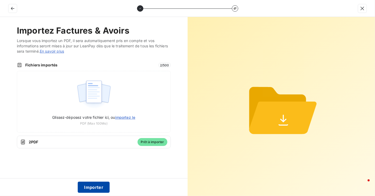
click at [93, 186] on button "Importer" at bounding box center [94, 186] width 32 height 11
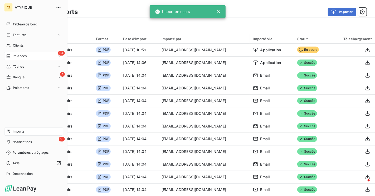
click at [10, 39] on div "Factures" at bounding box center [33, 35] width 59 height 8
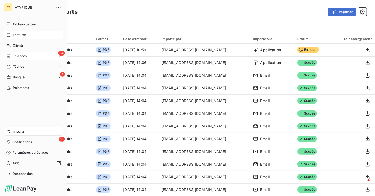
click at [28, 34] on div "Factures" at bounding box center [33, 35] width 59 height 8
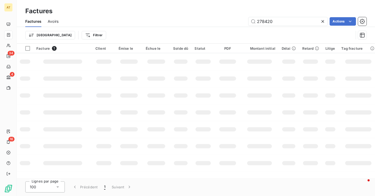
click at [56, 20] on span "Avoirs" at bounding box center [53, 21] width 11 height 5
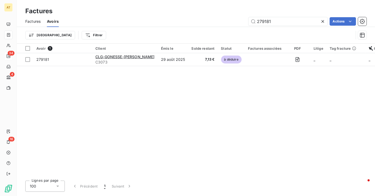
type input "279181"
click at [210, 145] on div "Avoir 1 Client Émis le Solde restant Statut Factures associées PDF Litige Tag f…" at bounding box center [196, 110] width 359 height 132
click at [324, 21] on icon at bounding box center [323, 21] width 5 height 5
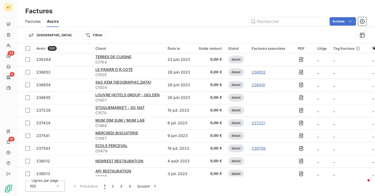
click at [35, 23] on span "Factures" at bounding box center [32, 21] width 15 height 5
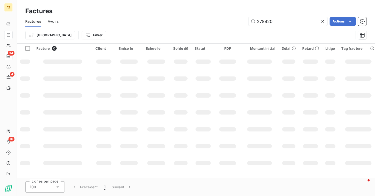
click at [324, 21] on icon at bounding box center [323, 21] width 3 height 3
click at [208, 21] on div "Actions" at bounding box center [216, 21] width 302 height 8
click at [280, 21] on input "text" at bounding box center [288, 21] width 79 height 8
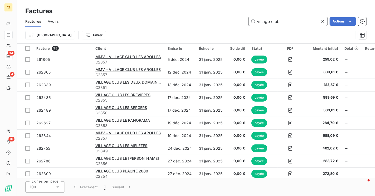
type input "village club"
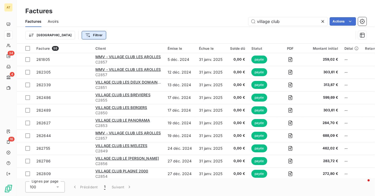
click at [68, 35] on html "AT 34 4 16 Factures Factures Avoirs village club Actions Trier Filtrer Facture …" at bounding box center [187, 98] width 375 height 196
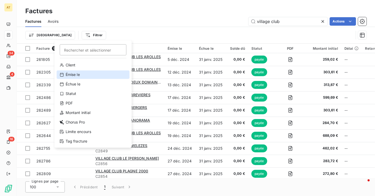
click at [79, 74] on div "Émise le" at bounding box center [93, 74] width 73 height 8
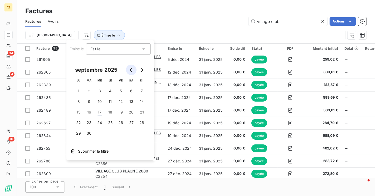
click at [131, 72] on button "Go to previous month" at bounding box center [131, 69] width 11 height 11
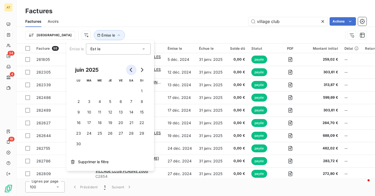
click at [131, 72] on button "Go to previous month" at bounding box center [131, 69] width 11 height 11
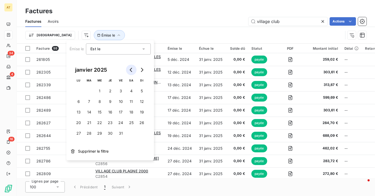
click at [131, 72] on button "Go to previous month" at bounding box center [131, 69] width 11 height 11
click at [145, 73] on button "Go to next month" at bounding box center [142, 69] width 11 height 11
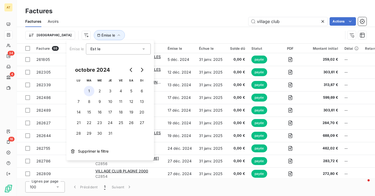
click at [88, 93] on button "1" at bounding box center [89, 90] width 11 height 11
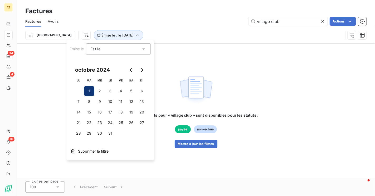
click at [126, 49] on div "Est le" at bounding box center [115, 48] width 51 height 7
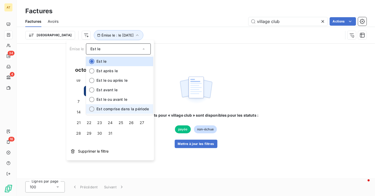
click at [120, 111] on span "Est comprise dans la période" at bounding box center [123, 108] width 53 height 4
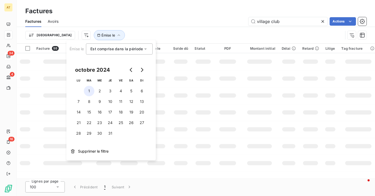
click at [88, 92] on button "1" at bounding box center [89, 90] width 11 height 11
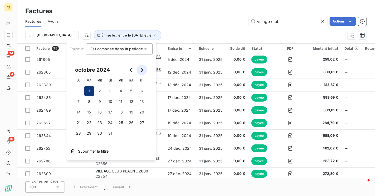
click at [144, 70] on button "Go to next month" at bounding box center [142, 69] width 11 height 11
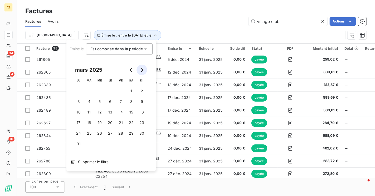
click at [144, 70] on button "Go to next month" at bounding box center [142, 69] width 11 height 11
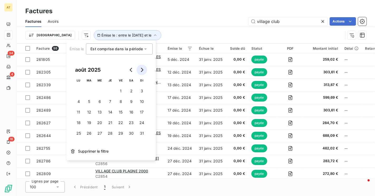
click at [144, 70] on button "Go to next month" at bounding box center [142, 69] width 11 height 11
click at [87, 133] on button "30" at bounding box center [89, 133] width 11 height 11
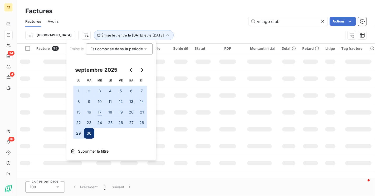
click at [182, 26] on div "Factures Avoirs village club Actions" at bounding box center [196, 21] width 359 height 11
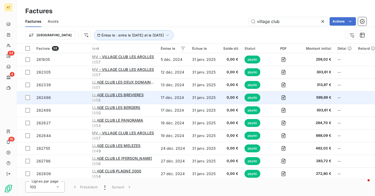
scroll to position [0, 6]
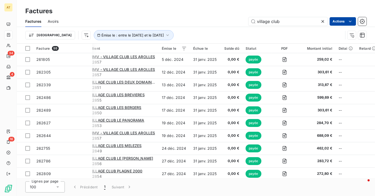
click at [337, 23] on html "AT 34 4 16 Factures Factures Avoirs village club Actions [GEOGRAPHIC_DATA] Émis…" at bounding box center [187, 98] width 375 height 196
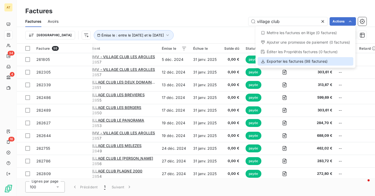
click at [311, 59] on div "Exporter les factures (98 factures)" at bounding box center [306, 61] width 96 height 8
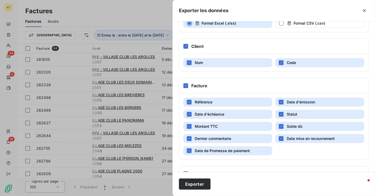
scroll to position [72, 0]
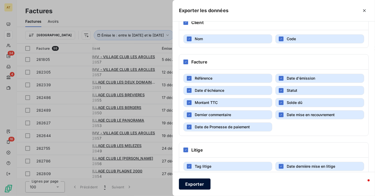
click at [197, 183] on button "Exporter" at bounding box center [195, 183] width 32 height 11
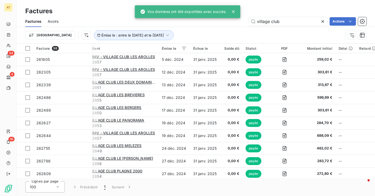
click at [49, 20] on span "Avoirs" at bounding box center [53, 21] width 11 height 5
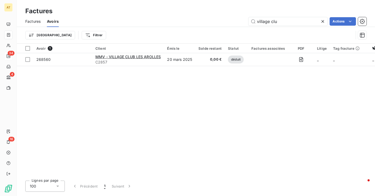
type input "village clu"
click at [199, 118] on div "Avoir 1 Client Émis le Solde restant Statut Factures associées PDF Litige Tag f…" at bounding box center [196, 110] width 359 height 132
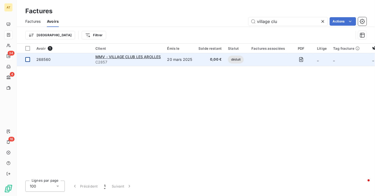
click at [28, 60] on div at bounding box center [27, 59] width 5 height 5
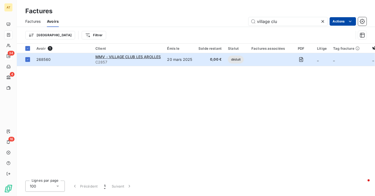
click at [346, 19] on html "AT 34 4 16 Factures Factures Avoirs village clu Actions Trier Filtrer Avoir 1 C…" at bounding box center [187, 98] width 375 height 196
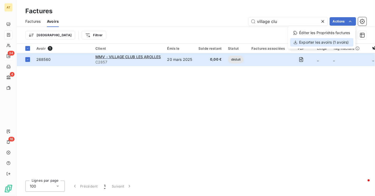
click at [332, 39] on div "Exporter les avoirs (1 avoirs)" at bounding box center [321, 42] width 63 height 8
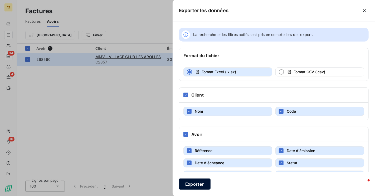
click at [197, 183] on button "Exporter" at bounding box center [195, 183] width 32 height 11
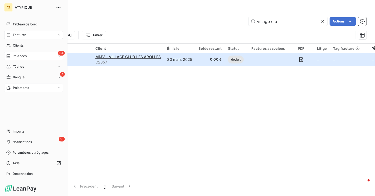
click at [35, 89] on div "Paiements" at bounding box center [33, 87] width 59 height 8
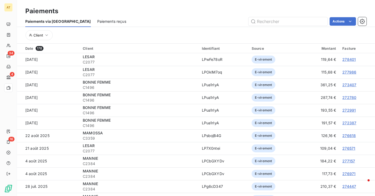
click at [97, 22] on span "Paiements reçus" at bounding box center [111, 21] width 29 height 5
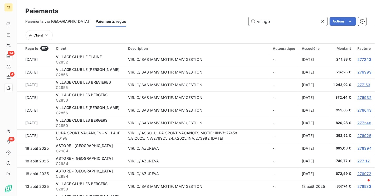
click at [279, 21] on input "village" at bounding box center [288, 21] width 79 height 8
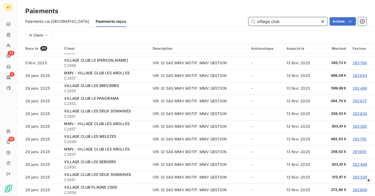
scroll to position [20, 0]
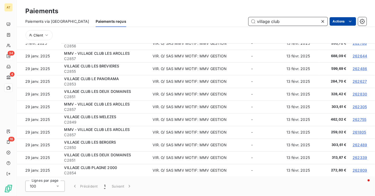
type input "village club"
click at [338, 21] on html "AT 34 4 16 Paiements Paiements via le Portail Paiements reçus village club Acti…" at bounding box center [187, 98] width 375 height 196
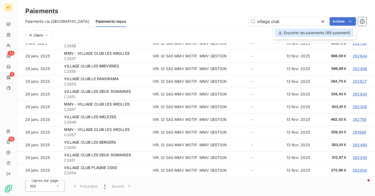
click at [339, 34] on div "Exporter les paiements (89 paiement)" at bounding box center [314, 32] width 79 height 8
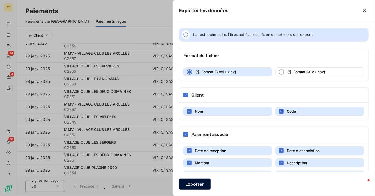
click at [197, 183] on button "Exporter" at bounding box center [195, 183] width 32 height 11
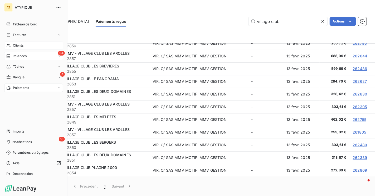
click at [9, 46] on icon at bounding box center [9, 45] width 4 height 3
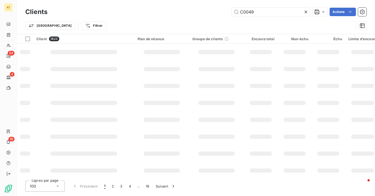
type input "C0049"
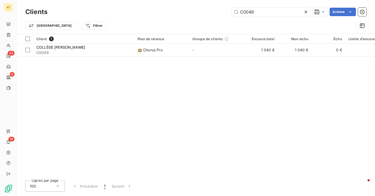
click at [117, 96] on div "Client 1 Plan de relance Groupe de clients Encours total Non-échu Échu Limite d…" at bounding box center [196, 105] width 359 height 142
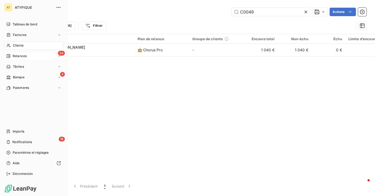
click at [22, 32] on span "Factures" at bounding box center [19, 34] width 13 height 5
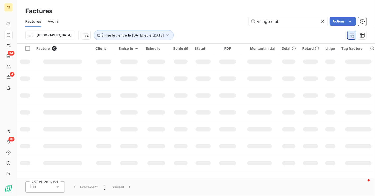
click at [350, 35] on icon "button" at bounding box center [352, 34] width 5 height 5
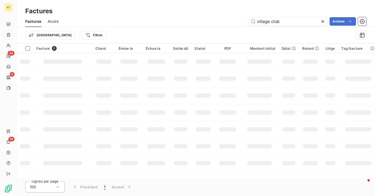
click at [321, 21] on icon at bounding box center [323, 21] width 5 height 5
click at [292, 21] on input "text" at bounding box center [288, 21] width 79 height 8
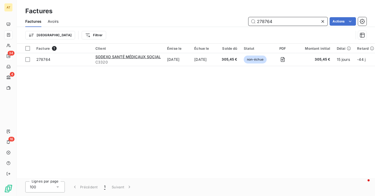
type input "278764"
click at [281, 96] on div "Facture 1 Client Émise le Échue le Solde dû Statut PDF Montant initial Délai Re…" at bounding box center [196, 111] width 359 height 134
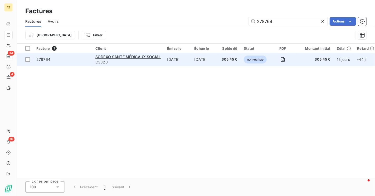
click at [49, 64] on td "278764" at bounding box center [62, 59] width 59 height 13
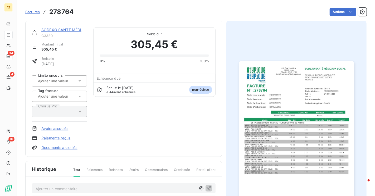
click at [49, 37] on span "C3320" at bounding box center [64, 36] width 46 height 4
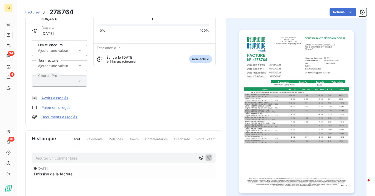
scroll to position [34, 0]
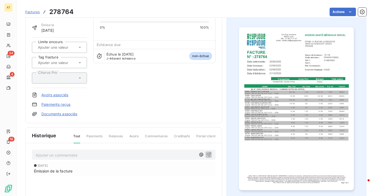
click at [109, 154] on p "Ajouter un commentaire ﻿" at bounding box center [116, 154] width 161 height 7
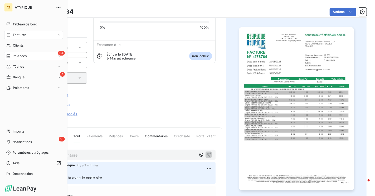
click at [17, 37] on div "Factures" at bounding box center [33, 35] width 59 height 8
click at [10, 35] on icon at bounding box center [8, 35] width 4 height 4
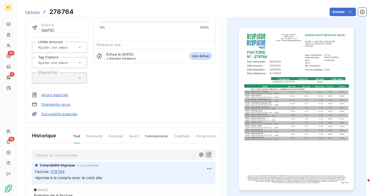
click at [37, 12] on span "Factures" at bounding box center [32, 12] width 15 height 4
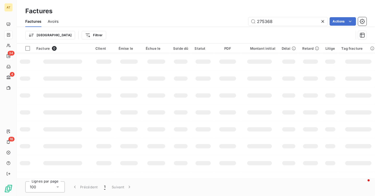
type input "275368"
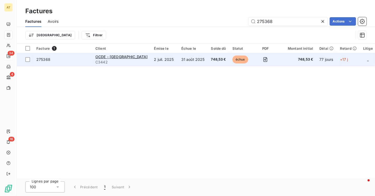
click at [42, 60] on span "275368" at bounding box center [43, 59] width 14 height 4
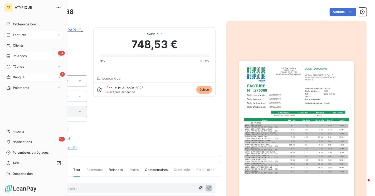
click at [31, 78] on div "4 Banque" at bounding box center [33, 77] width 59 height 8
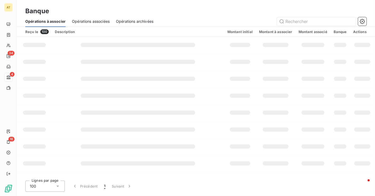
click at [128, 21] on span "Opérations archivées" at bounding box center [134, 21] width 37 height 5
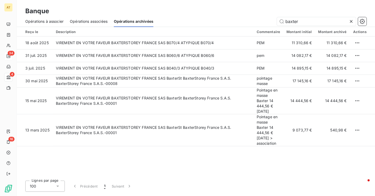
type input "baxter"
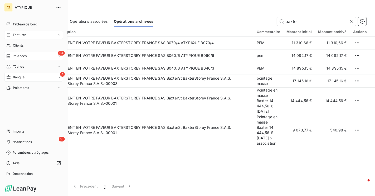
click at [9, 35] on icon at bounding box center [8, 35] width 4 height 4
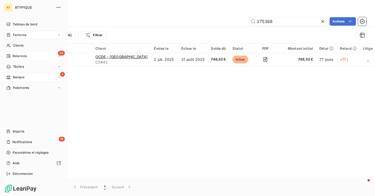
click at [26, 78] on div "4 Banque" at bounding box center [33, 77] width 59 height 8
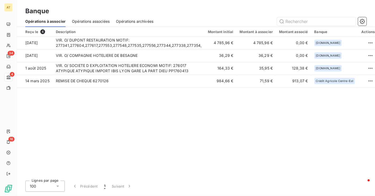
click at [146, 15] on div "Banque" at bounding box center [196, 10] width 359 height 9
click at [142, 19] on span "Opérations archivées" at bounding box center [134, 21] width 37 height 5
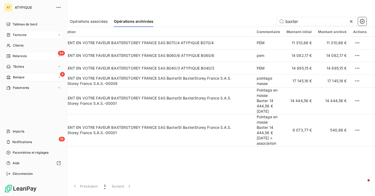
click at [23, 39] on div "Factures" at bounding box center [33, 35] width 59 height 8
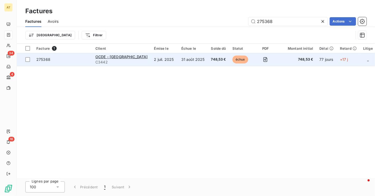
click at [46, 61] on span "275368" at bounding box center [43, 59] width 14 height 4
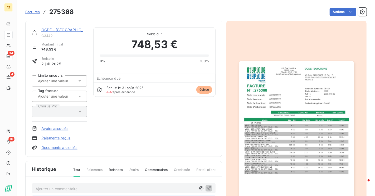
click at [55, 136] on link "Paiements reçus" at bounding box center [55, 137] width 29 height 5
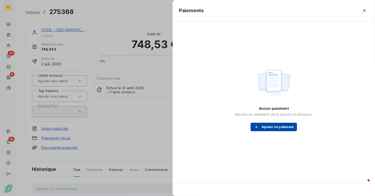
click at [276, 127] on button "Ajouter un paiement" at bounding box center [274, 126] width 46 height 8
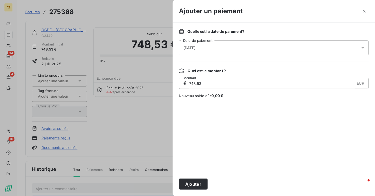
click at [196, 47] on span "[DATE]" at bounding box center [190, 48] width 12 height 4
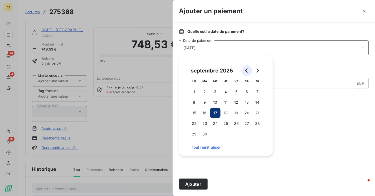
click at [245, 73] on button "Go to previous month" at bounding box center [247, 70] width 11 height 11
click at [191, 123] on button "18" at bounding box center [194, 123] width 11 height 11
click at [319, 119] on div at bounding box center [274, 134] width 190 height 61
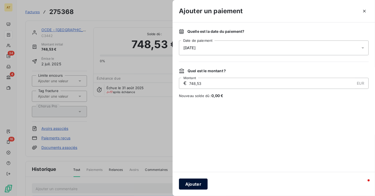
click at [190, 183] on button "Ajouter" at bounding box center [193, 183] width 29 height 11
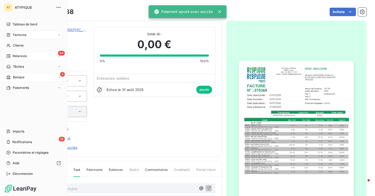
click at [26, 80] on div "4 Banque" at bounding box center [33, 77] width 59 height 8
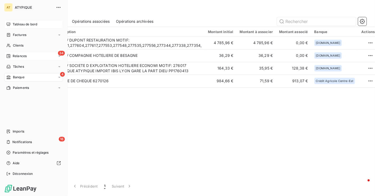
click at [12, 25] on div "Tableau de bord" at bounding box center [33, 24] width 59 height 8
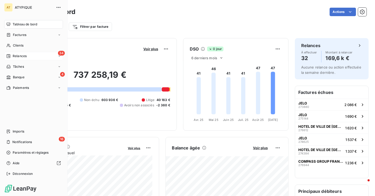
click at [13, 40] on nav "Tableau de bord Factures Clients 34 Relances Tâches 4 Banque Paiements" at bounding box center [33, 56] width 59 height 72
click at [31, 35] on div "Factures" at bounding box center [33, 35] width 59 height 8
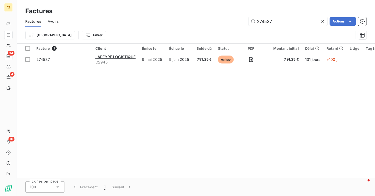
type input "274537"
click at [227, 87] on div "Facture 1 Client Émise le Échue le Solde dû Statut PDF Montant initial Délai Re…" at bounding box center [196, 111] width 359 height 134
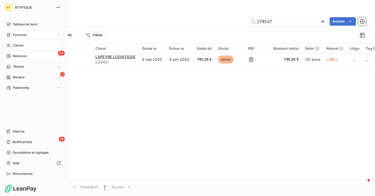
click at [10, 44] on icon at bounding box center [8, 45] width 4 height 4
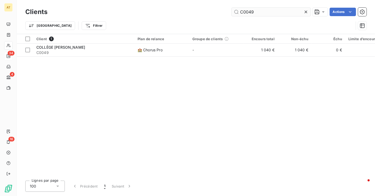
click at [261, 10] on input "C0049" at bounding box center [271, 12] width 79 height 8
type input "C3490"
click at [57, 59] on div "Client 1 Plan de relance Groupe de clients Encours total Non-échu Échu Limite d…" at bounding box center [196, 105] width 359 height 142
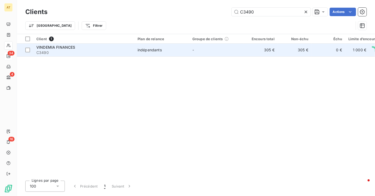
click at [64, 51] on span "C3490" at bounding box center [83, 52] width 95 height 5
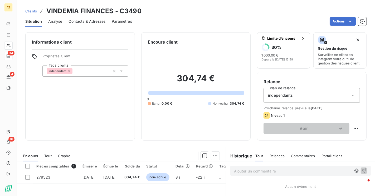
click at [92, 109] on div "Informations client Propriétés Client Tags clients Indépendant" at bounding box center [80, 86] width 110 height 108
click at [65, 120] on div "Informations client Propriétés Client Tags clients Indépendant" at bounding box center [80, 86] width 110 height 108
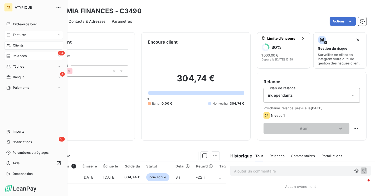
click at [34, 35] on div "Factures" at bounding box center [33, 35] width 59 height 8
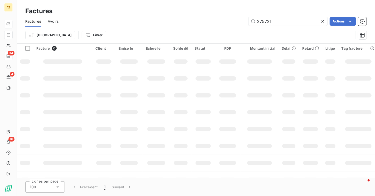
type input "275721"
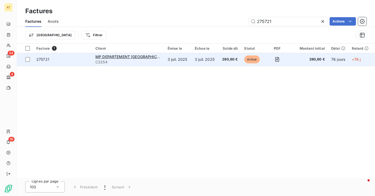
click at [43, 61] on span "275721" at bounding box center [42, 59] width 13 height 4
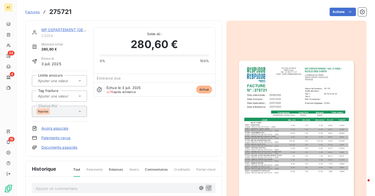
click at [47, 36] on span "C3254" at bounding box center [64, 36] width 46 height 4
click at [57, 9] on h3 "275721" at bounding box center [60, 11] width 22 height 9
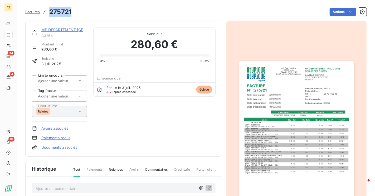
click at [159, 135] on div "MP DEPARTEMENT [GEOGRAPHIC_DATA] C3254 Montant initial 280,60 € Émise le [DATE]…" at bounding box center [124, 88] width 184 height 123
click at [279, 103] on img "button" at bounding box center [296, 142] width 115 height 162
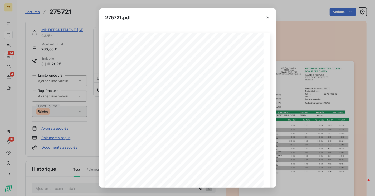
click at [295, 63] on div "275721.pdf MP DEPARTEMENT [GEOGRAPHIC_DATA] - ECOLE DES CHEFS [STREET_ADDRESS] …" at bounding box center [187, 98] width 375 height 196
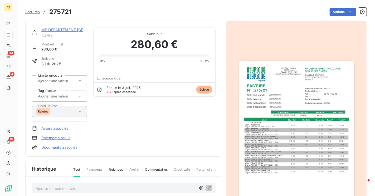
click at [298, 113] on img "button" at bounding box center [296, 142] width 115 height 162
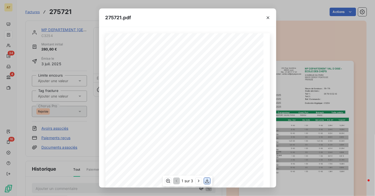
click at [209, 180] on icon "button" at bounding box center [207, 180] width 5 height 5
click at [80, 41] on div "275721.pdf MP DEPARTEMENT [GEOGRAPHIC_DATA] - ECOLE DES CHEFS [STREET_ADDRESS] …" at bounding box center [187, 98] width 375 height 196
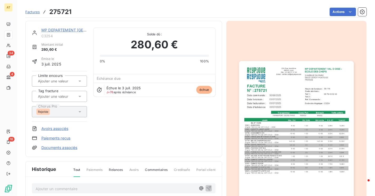
scroll to position [96, 0]
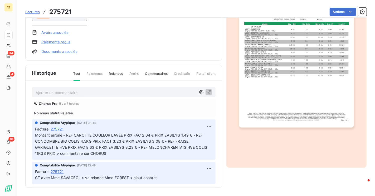
click at [73, 140] on span "Montant erroné - REF CAROTTE COULEUR LAVEE PRIX FAC 2.04 € PRIX EASILYS 1.49 € …" at bounding box center [121, 144] width 173 height 23
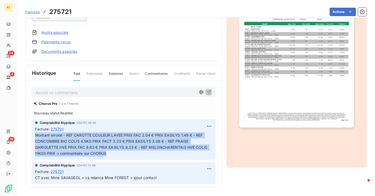
click at [73, 140] on span "Montant erroné - REF CAROTTE COULEUR LAVEE PRIX FAC 2.04 € PRIX EASILYS 1.49 € …" at bounding box center [121, 144] width 173 height 23
copy div "Montant erroné - REF CAROTTE COULEUR LAVEE PRIX FAC 2.04 € PRIX EASILYS 1.49 € …"
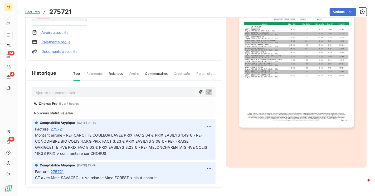
click at [69, 92] on p "Ajouter un commentaire ﻿" at bounding box center [116, 92] width 161 height 7
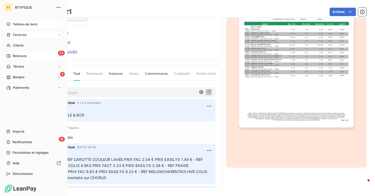
click at [12, 23] on div "Tableau de bord" at bounding box center [33, 24] width 59 height 8
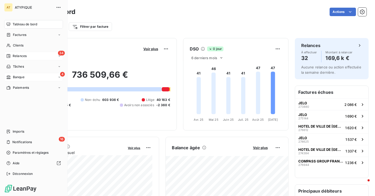
click at [12, 77] on div "Banque" at bounding box center [15, 77] width 18 height 5
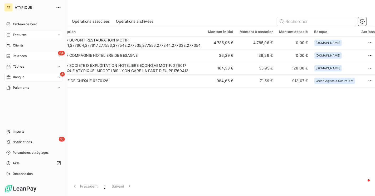
click at [12, 36] on div "Factures" at bounding box center [16, 34] width 20 height 5
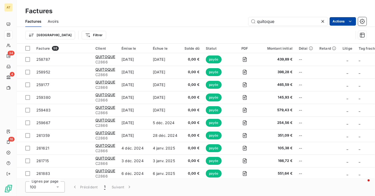
type input "quitoque"
click at [342, 20] on html "AT 34 4 16 Factures Factures Avoirs quitoque Actions Trier Filtrer Facture 98 C…" at bounding box center [187, 98] width 375 height 196
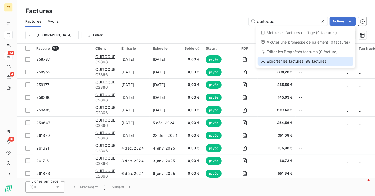
click at [313, 63] on div "Exporter les factures (98 factures)" at bounding box center [306, 61] width 96 height 8
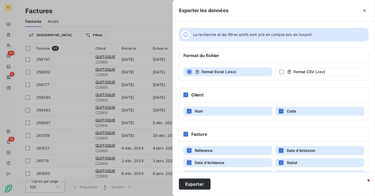
scroll to position [134, 0]
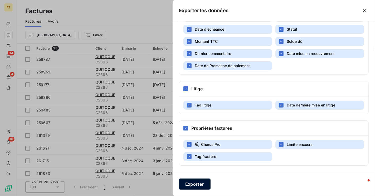
click at [191, 182] on button "Exporter" at bounding box center [195, 183] width 32 height 11
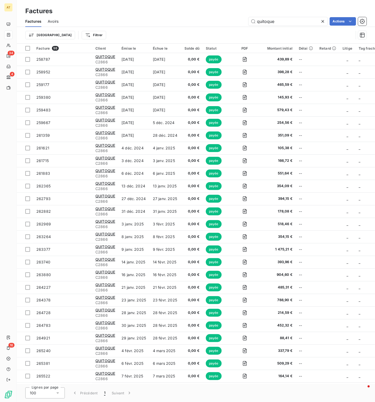
click at [193, 13] on div "Factures" at bounding box center [196, 10] width 359 height 9
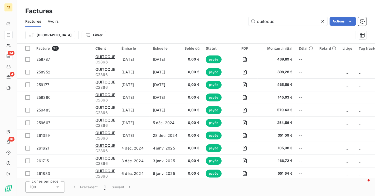
click at [50, 22] on span "Avoirs" at bounding box center [53, 21] width 11 height 5
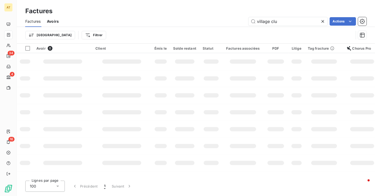
click at [50, 22] on span "Avoirs" at bounding box center [53, 21] width 12 height 5
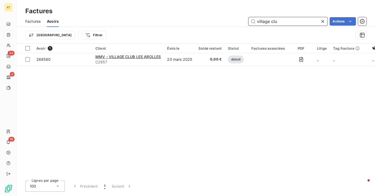
click at [285, 20] on input "village clu" at bounding box center [288, 21] width 79 height 8
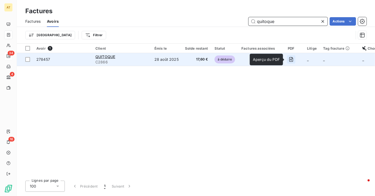
type input "quitoque"
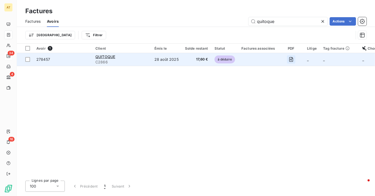
click at [291, 60] on icon "button" at bounding box center [291, 59] width 5 height 5
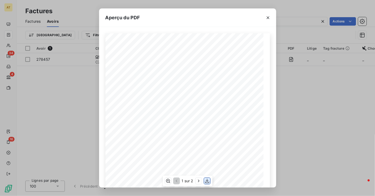
click at [207, 181] on icon "button" at bounding box center [207, 181] width 4 height 4
click at [320, 112] on div "Aperçu du PDF QUITOQUE [STREET_ADDRESS] AVOIR 278457 N° : Date livraison : [DAT…" at bounding box center [187, 98] width 375 height 196
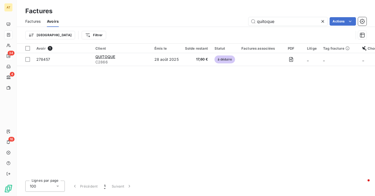
click at [323, 22] on icon at bounding box center [323, 21] width 5 height 5
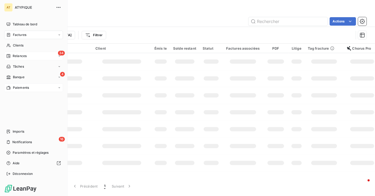
click at [25, 84] on div "Paiements" at bounding box center [33, 87] width 59 height 8
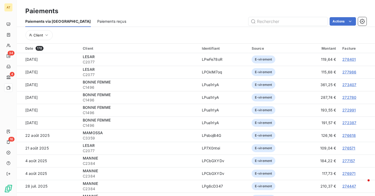
click at [97, 17] on div "Paiements reçus" at bounding box center [111, 21] width 29 height 11
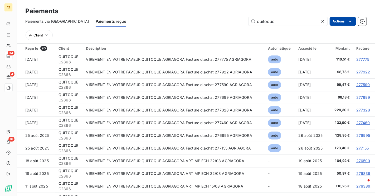
type input "quitoque"
click at [337, 36] on div "Exporter les paiements (90 paiement)" at bounding box center [314, 32] width 79 height 8
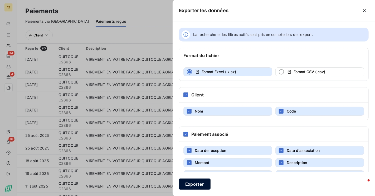
click at [195, 184] on button "Exporter" at bounding box center [195, 183] width 32 height 11
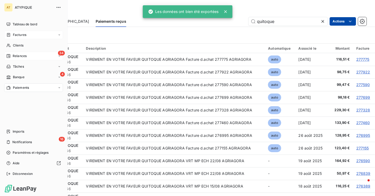
click at [11, 35] on div "Factures" at bounding box center [16, 34] width 20 height 5
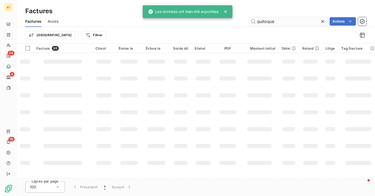
type input "279106"
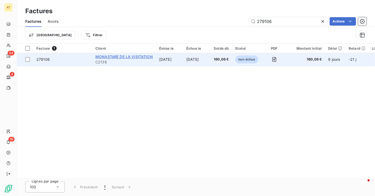
click at [131, 57] on span "MONASTèRE DE LA VISITATION" at bounding box center [125, 56] width 58 height 4
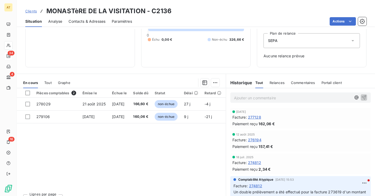
scroll to position [55, 0]
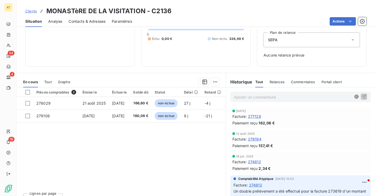
click at [132, 151] on div "Pièces comptables 2 Émise le Échue le Solde dû Statut Délai Retard Tag fracture…" at bounding box center [121, 138] width 209 height 102
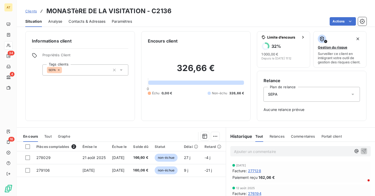
scroll to position [0, 0]
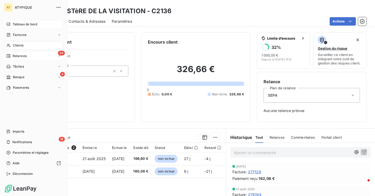
click at [10, 26] on icon at bounding box center [8, 24] width 4 height 4
